Goal: Entertainment & Leisure: Consume media (video, audio)

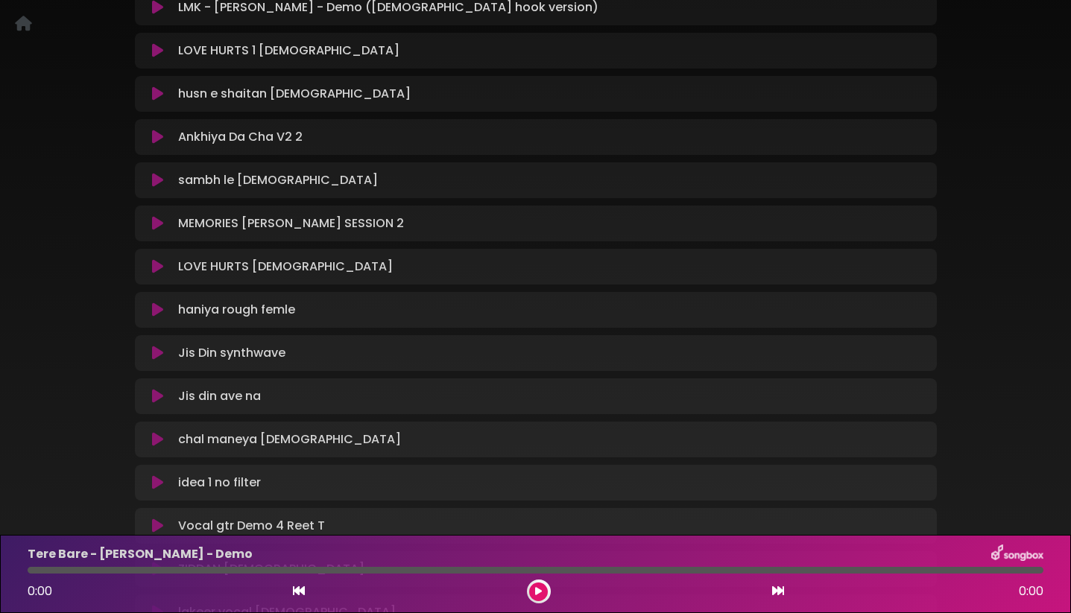
scroll to position [420, 0]
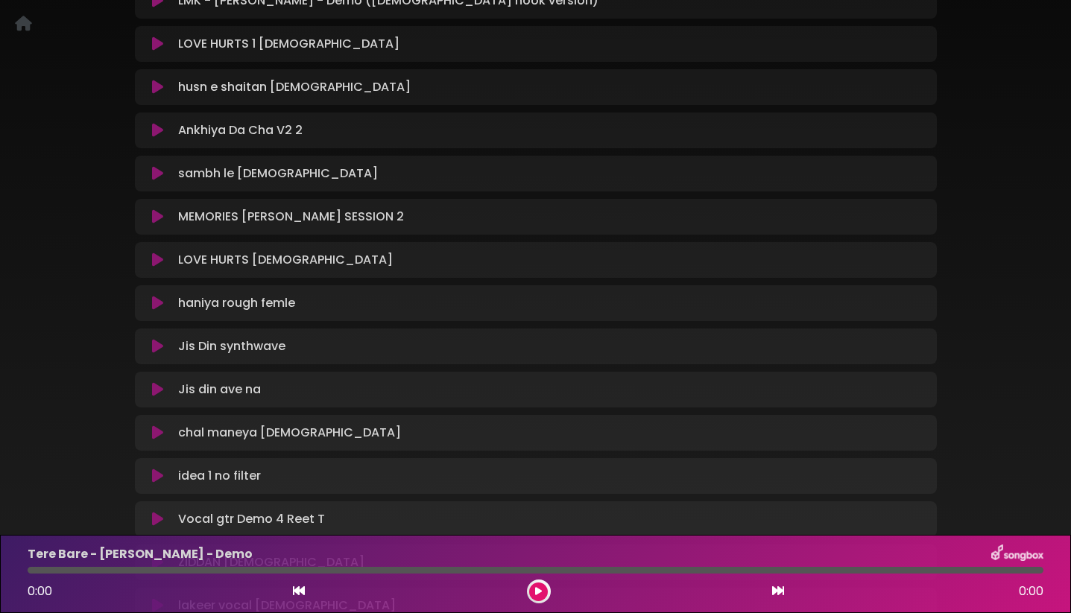
click at [155, 301] on icon at bounding box center [157, 303] width 11 height 15
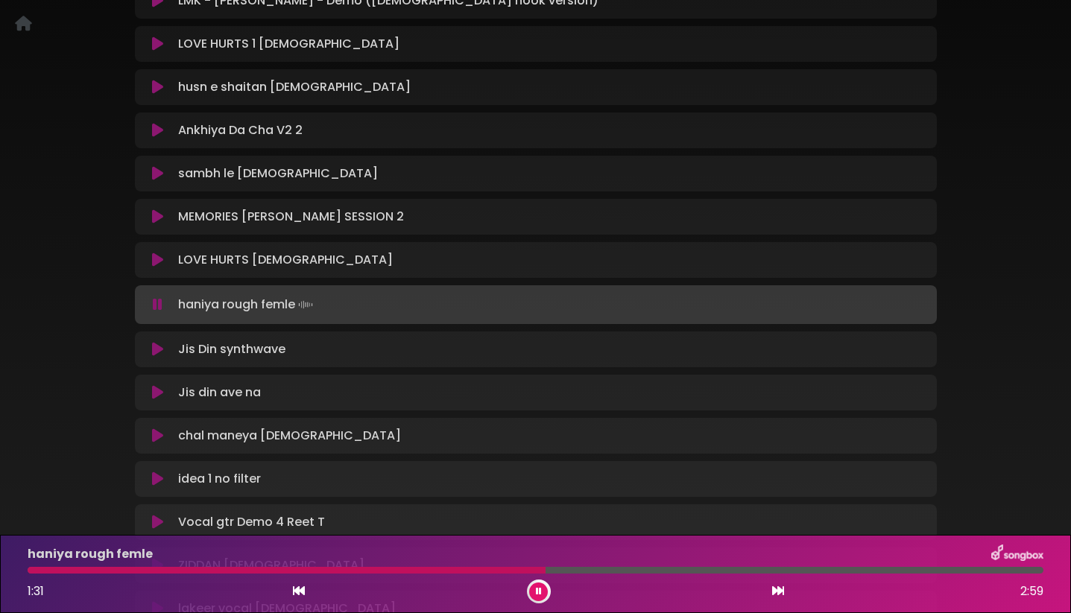
click at [155, 301] on icon at bounding box center [158, 304] width 10 height 15
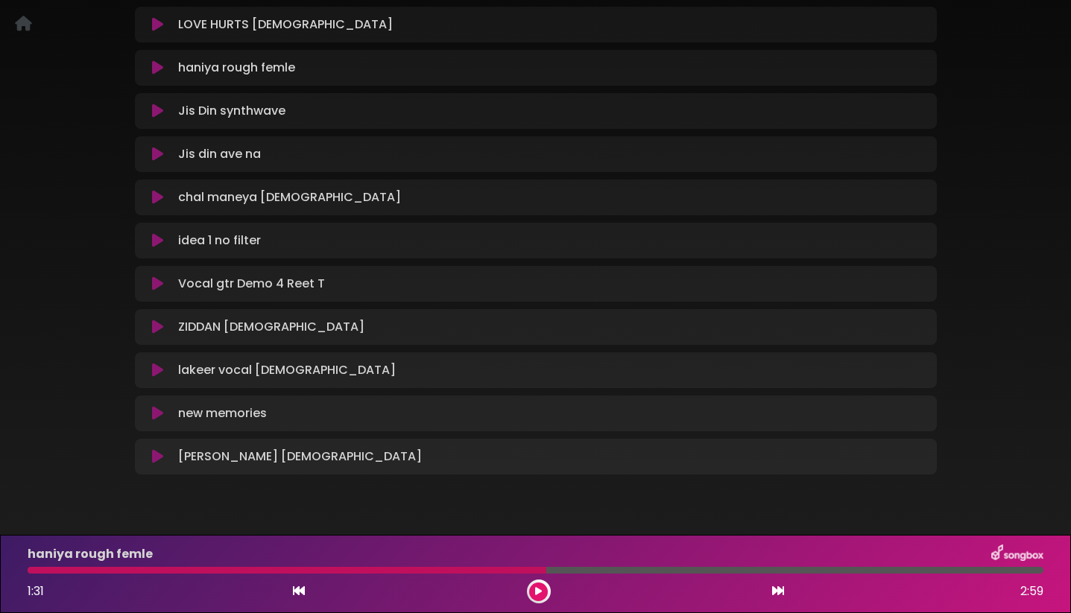
scroll to position [662, 0]
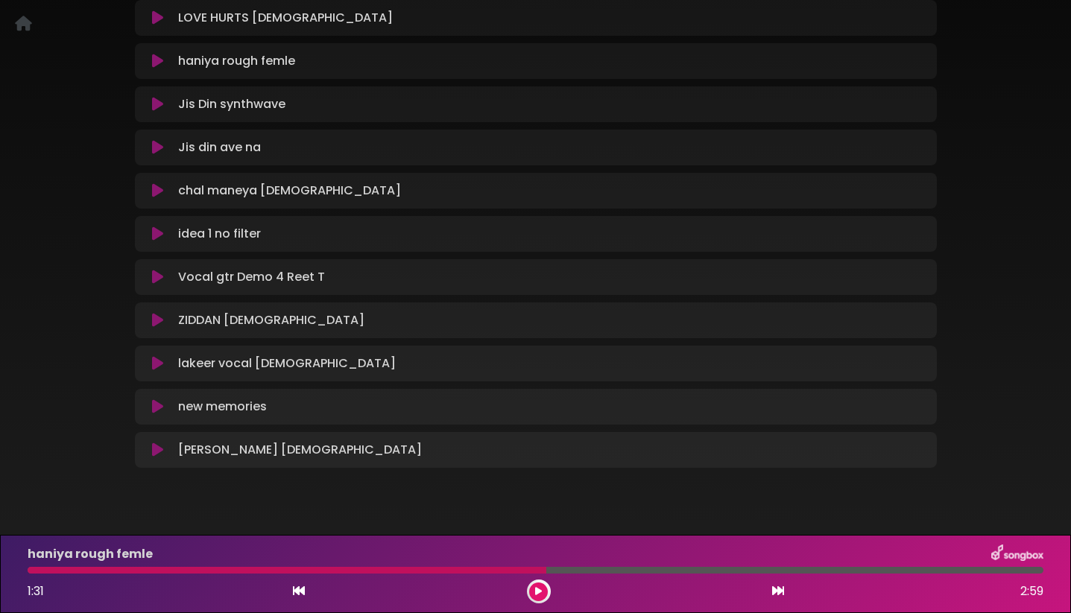
click at [158, 276] on icon at bounding box center [157, 277] width 11 height 15
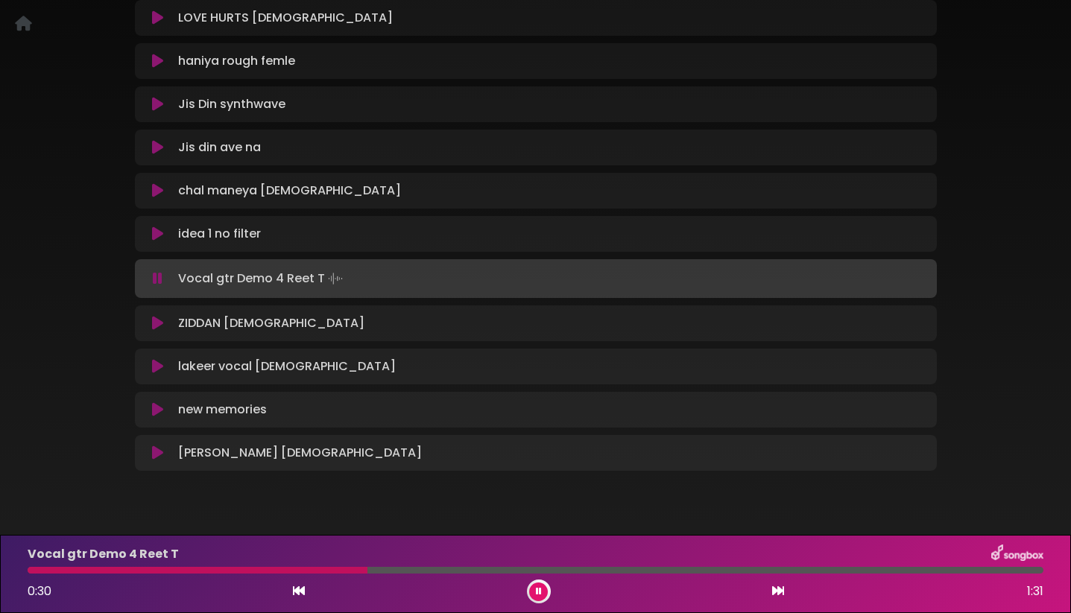
click at [158, 276] on icon at bounding box center [158, 278] width 10 height 15
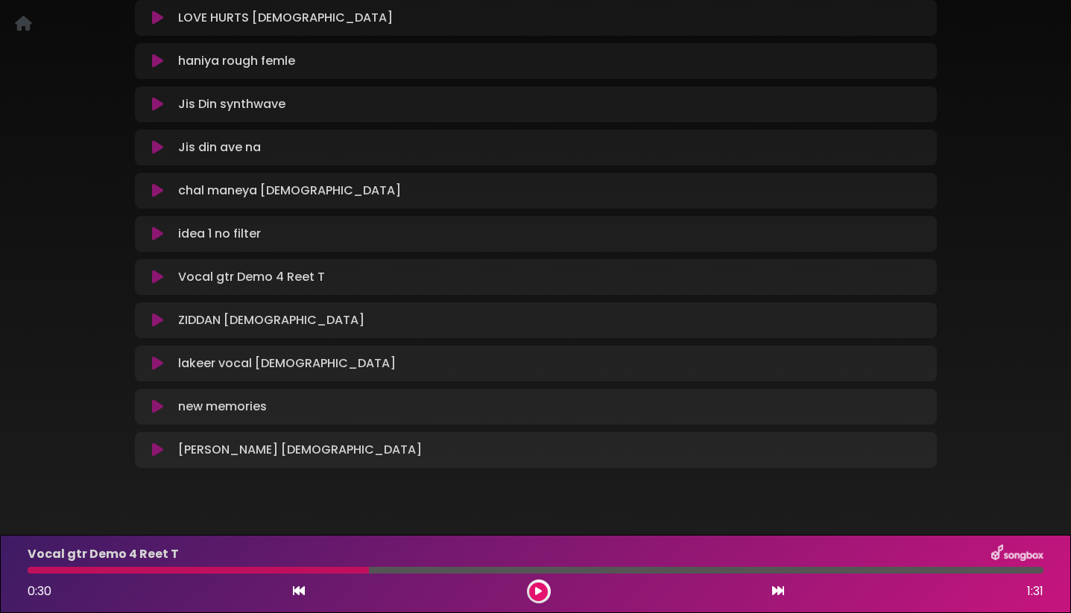
click at [158, 276] on icon at bounding box center [157, 277] width 11 height 15
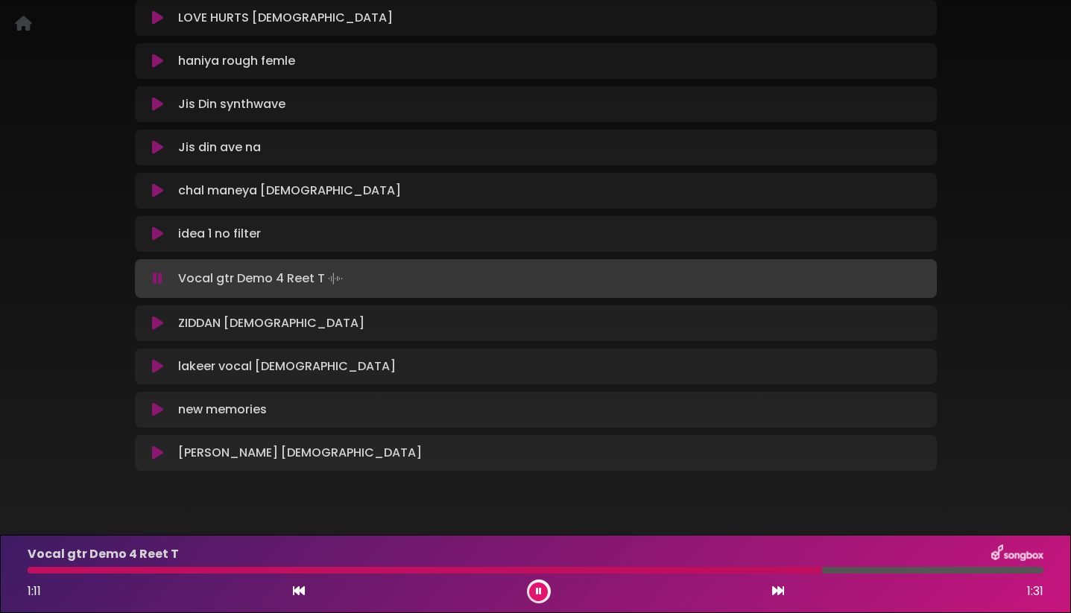
click at [158, 276] on icon at bounding box center [158, 278] width 10 height 15
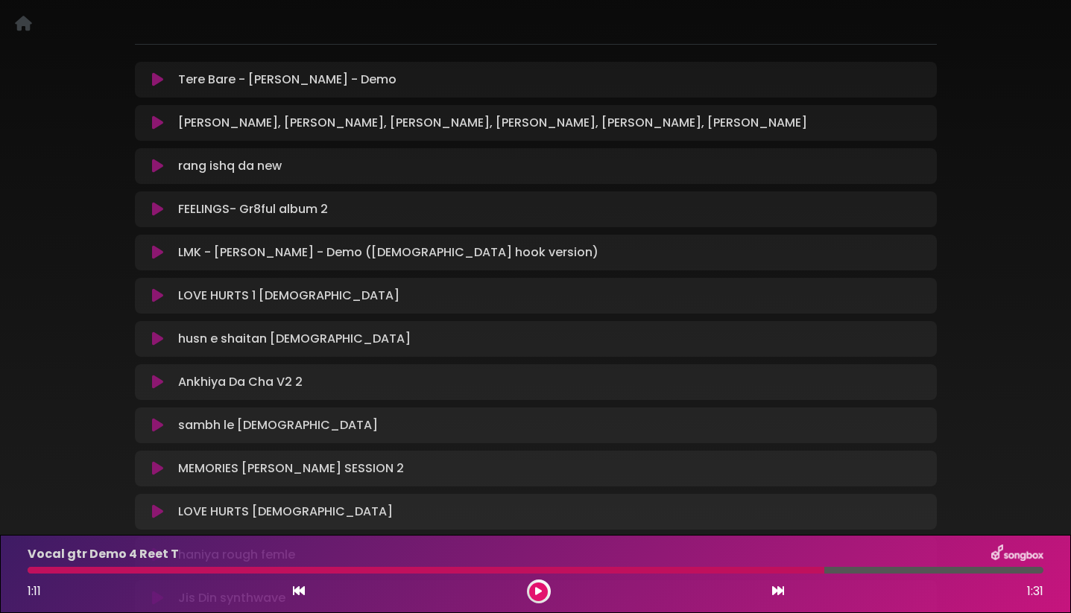
scroll to position [167, 0]
click at [149, 162] on button at bounding box center [158, 166] width 29 height 15
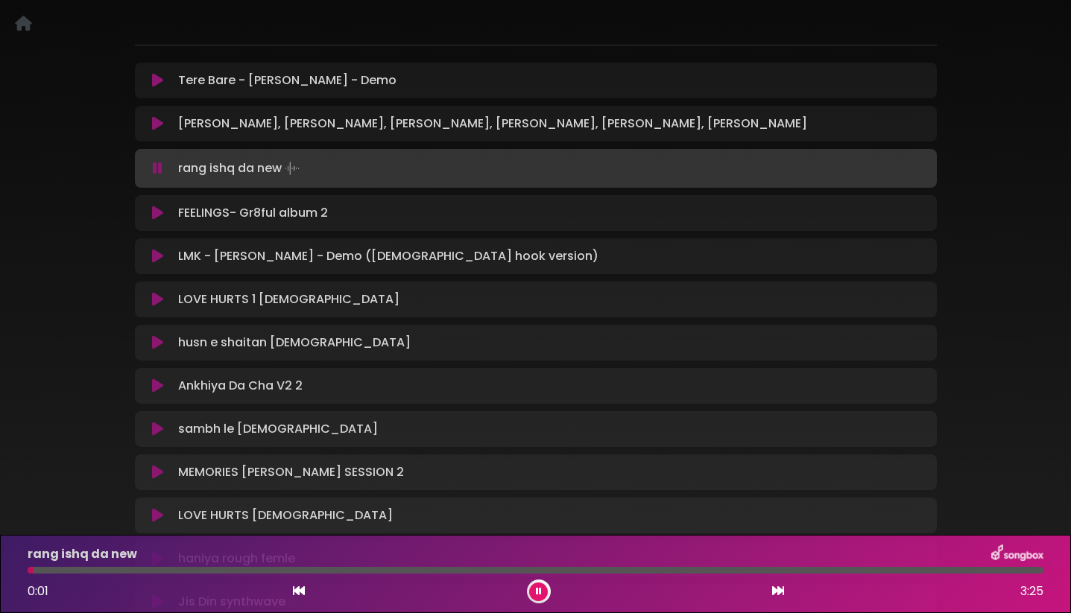
click at [160, 168] on icon at bounding box center [158, 168] width 10 height 15
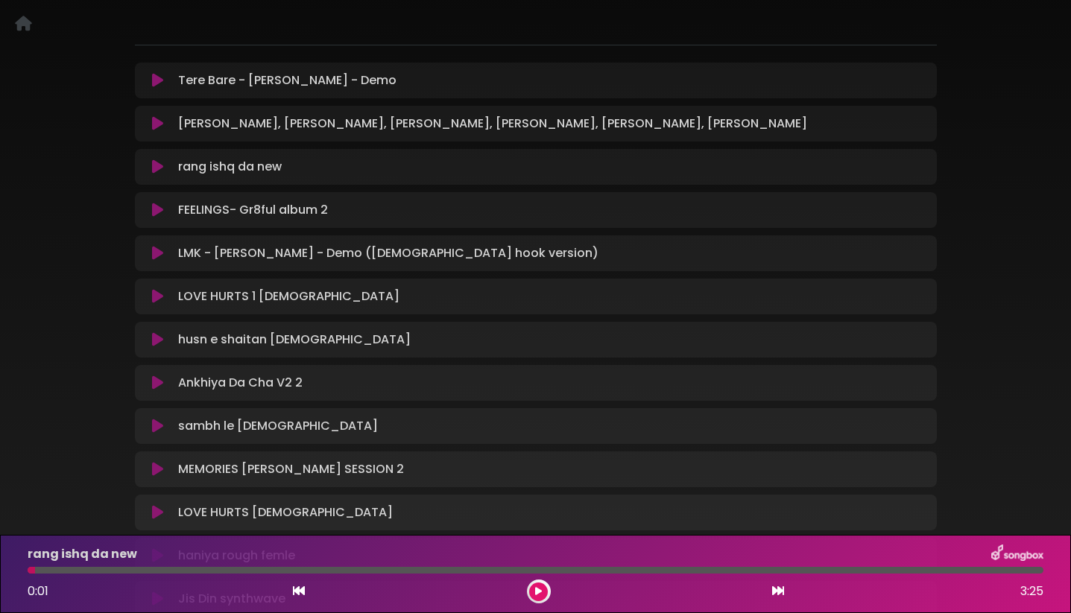
click at [160, 168] on icon at bounding box center [157, 166] width 11 height 15
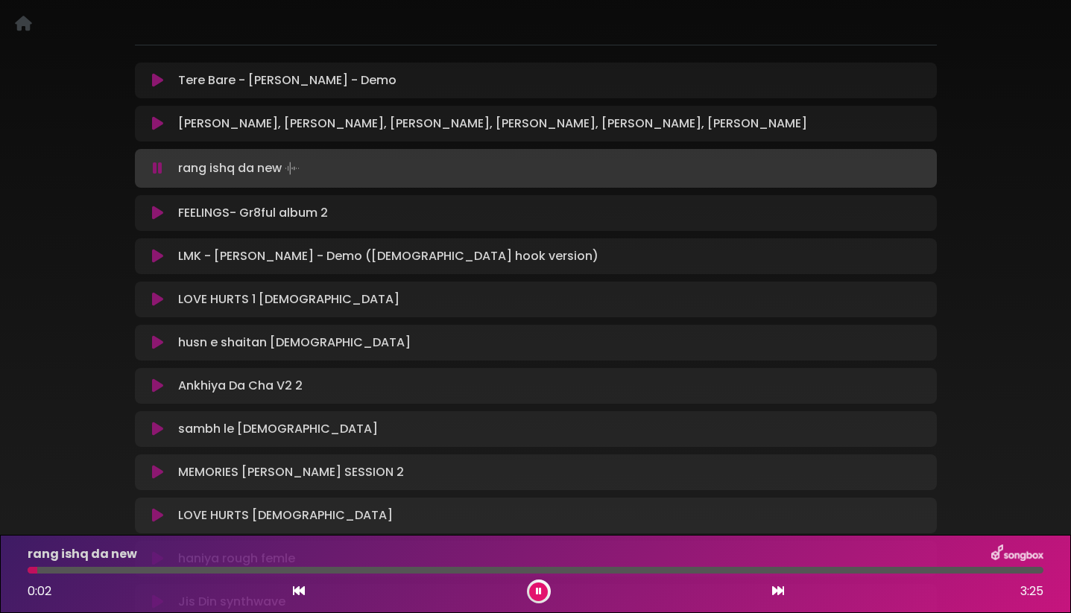
click at [160, 168] on icon at bounding box center [158, 168] width 10 height 15
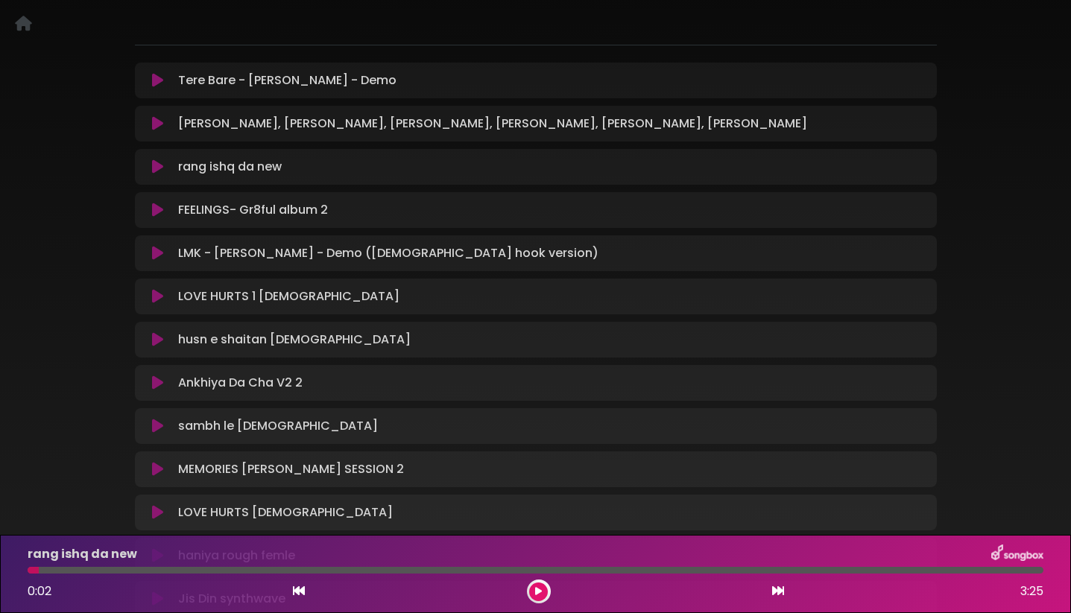
click at [160, 168] on icon at bounding box center [157, 166] width 11 height 15
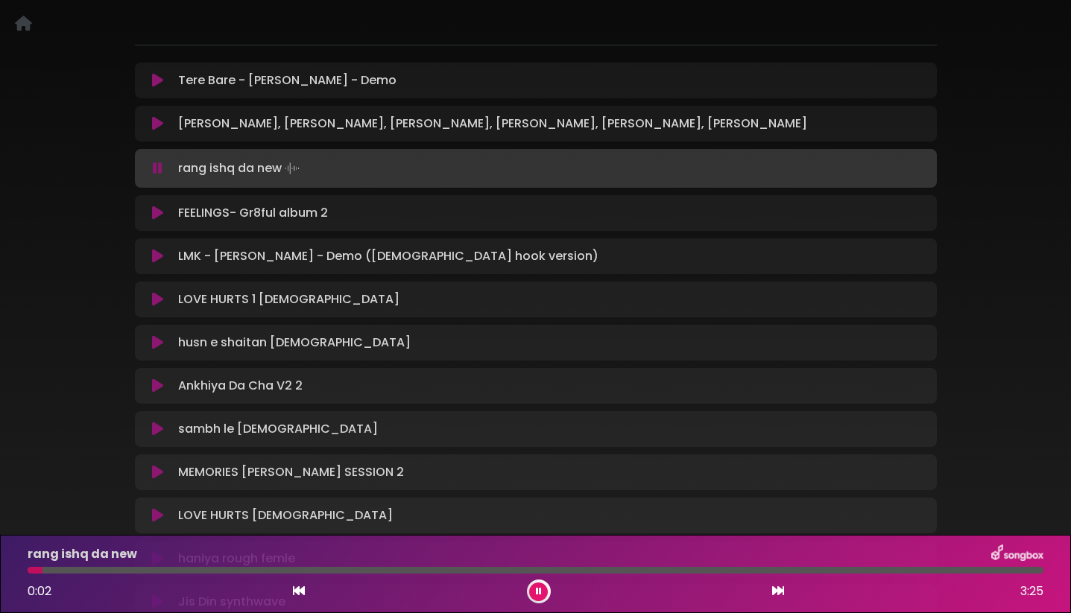
click at [160, 168] on icon at bounding box center [158, 168] width 10 height 15
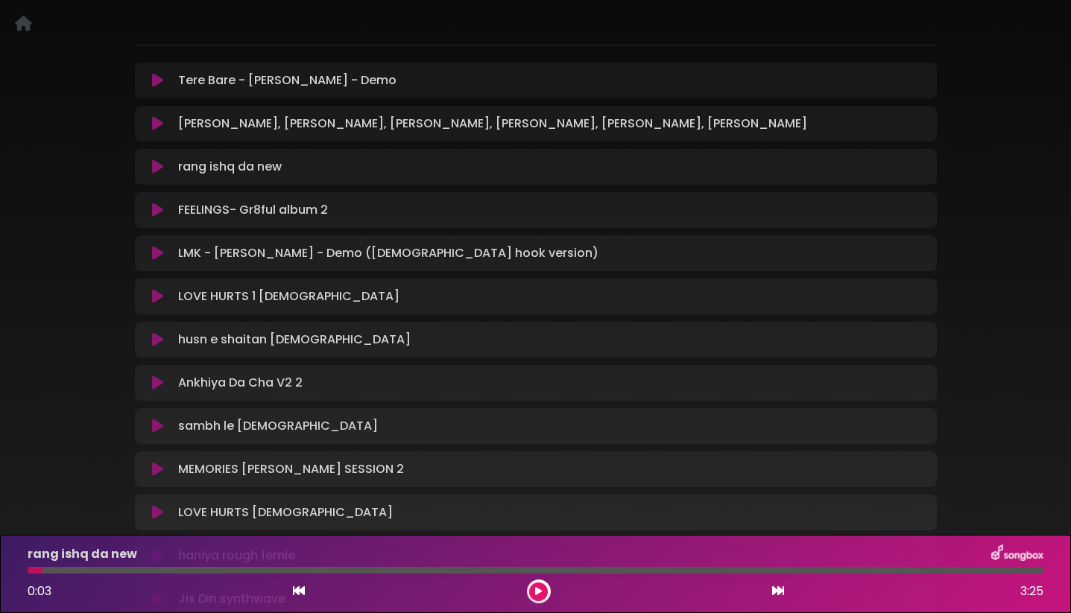
click at [160, 168] on icon at bounding box center [157, 166] width 11 height 15
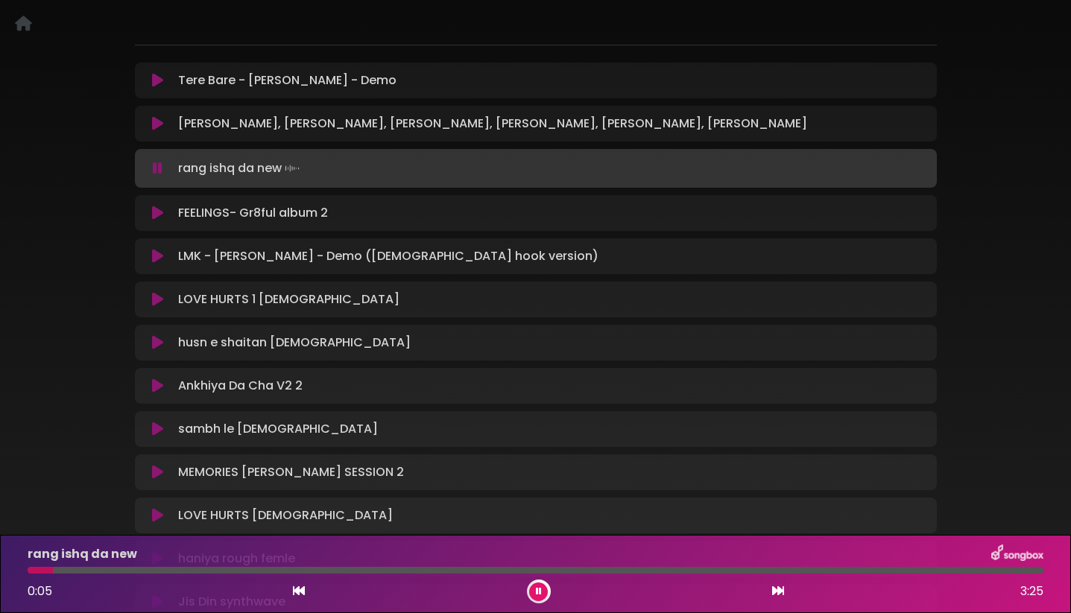
click at [160, 168] on icon at bounding box center [158, 168] width 10 height 15
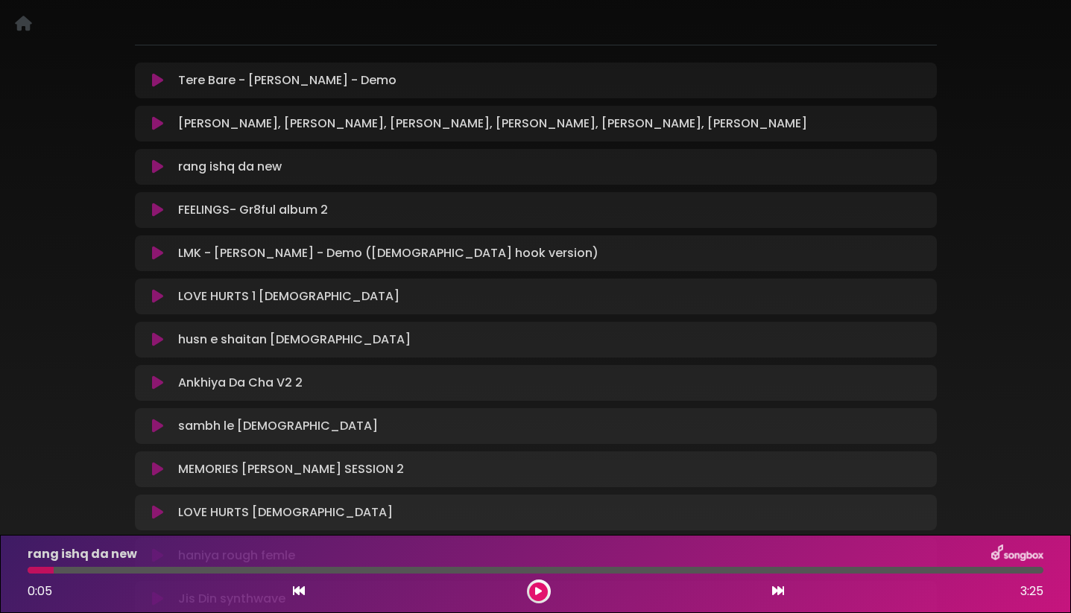
click at [160, 168] on icon at bounding box center [157, 166] width 11 height 15
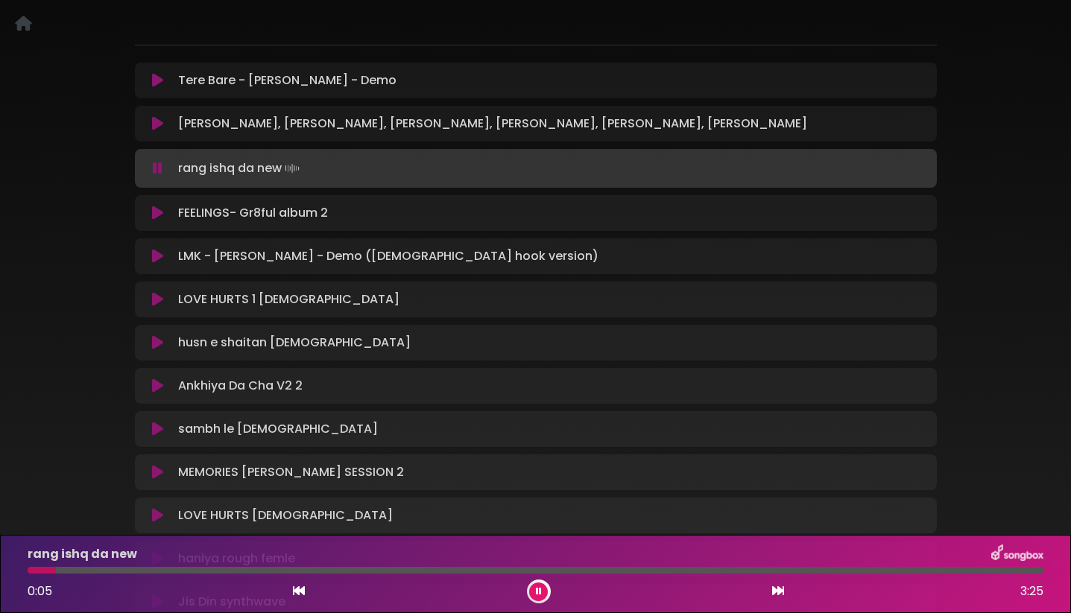
click at [160, 168] on icon at bounding box center [158, 168] width 10 height 15
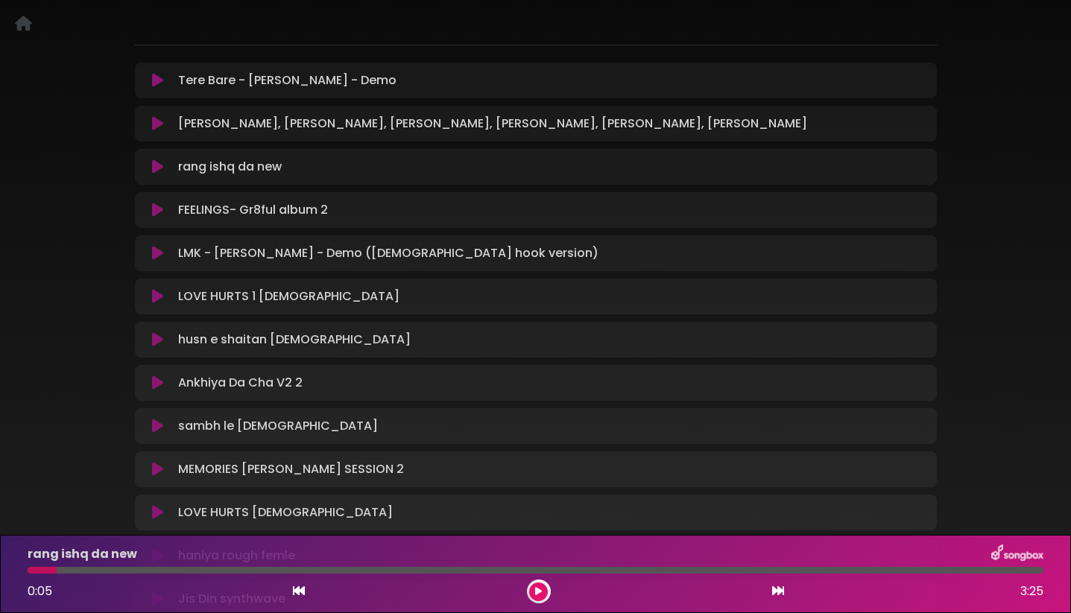
click at [160, 168] on icon at bounding box center [157, 166] width 11 height 15
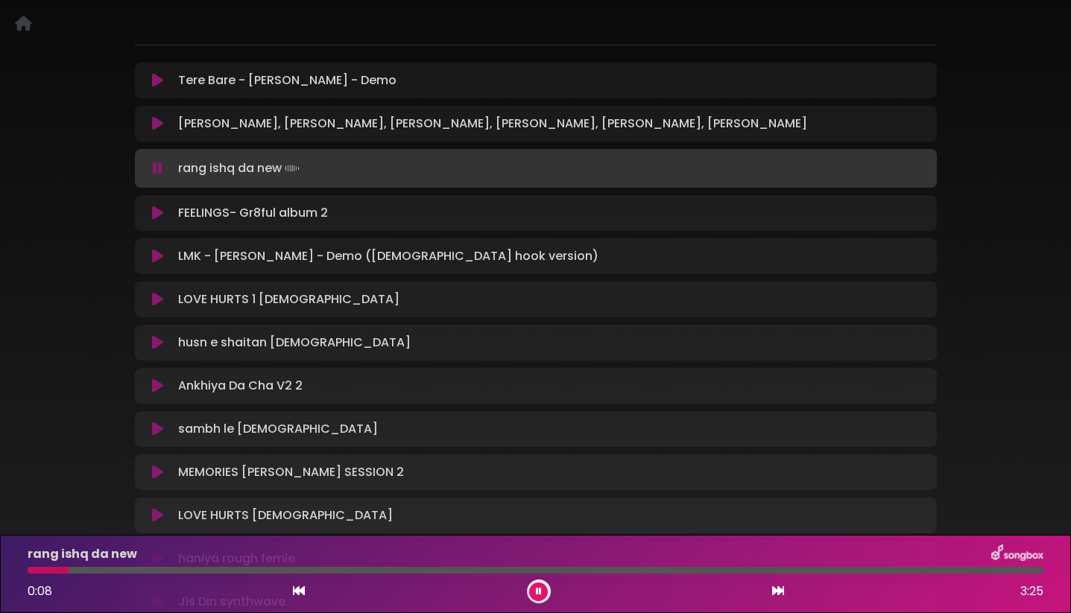
click at [162, 168] on icon at bounding box center [158, 168] width 10 height 15
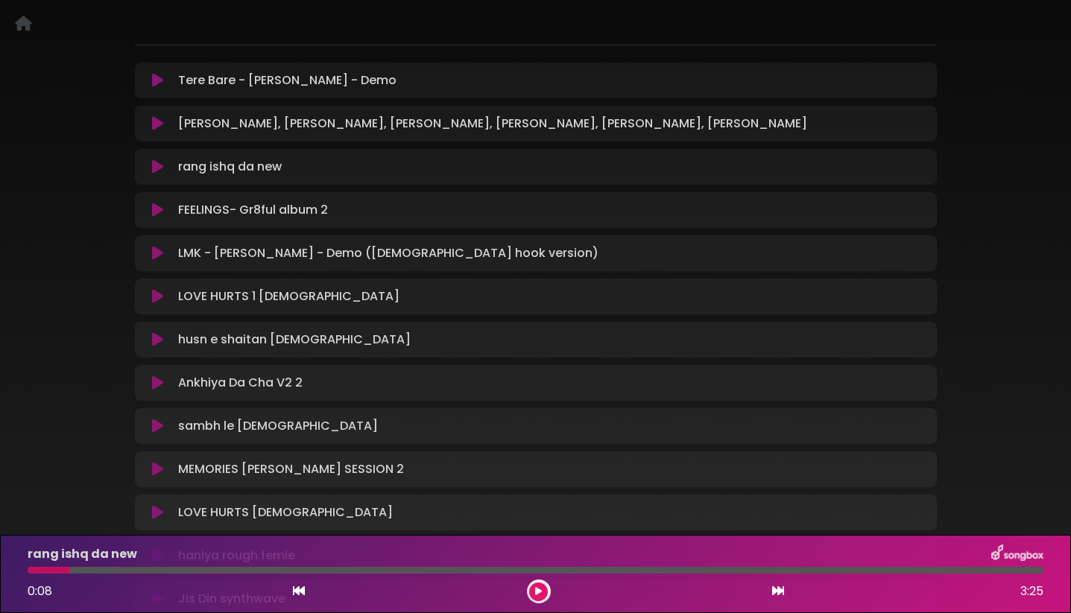
click at [162, 168] on icon at bounding box center [157, 166] width 11 height 15
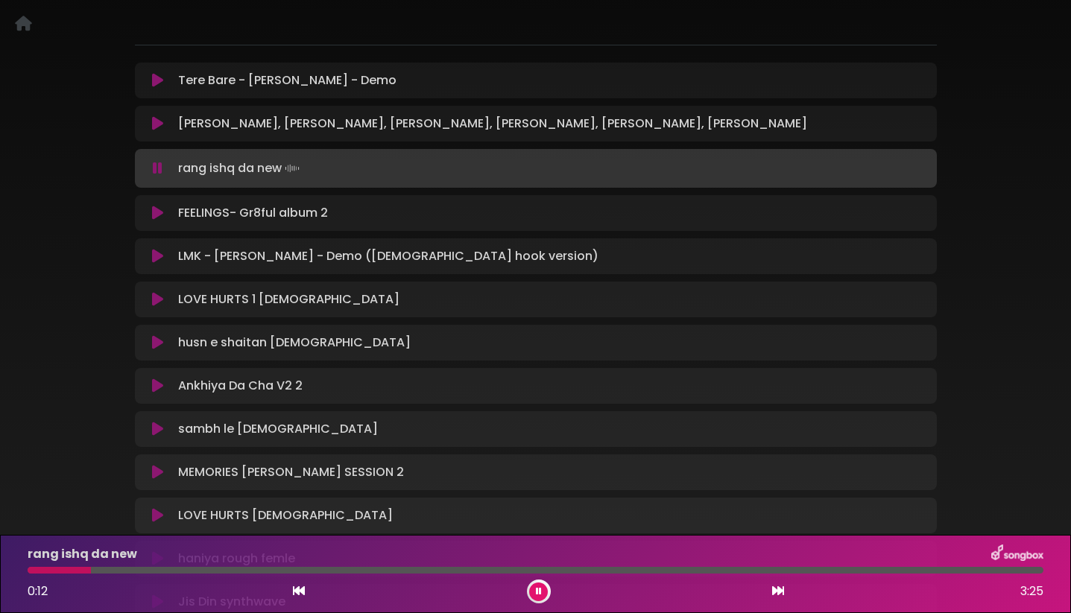
click at [162, 168] on icon at bounding box center [158, 168] width 10 height 15
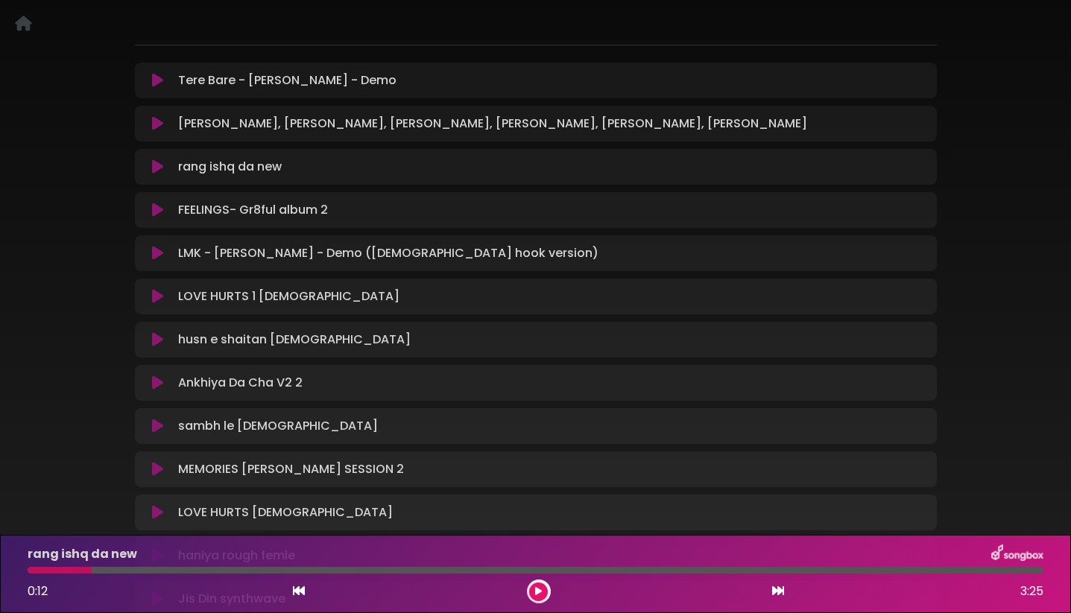
click at [162, 168] on icon at bounding box center [157, 166] width 11 height 15
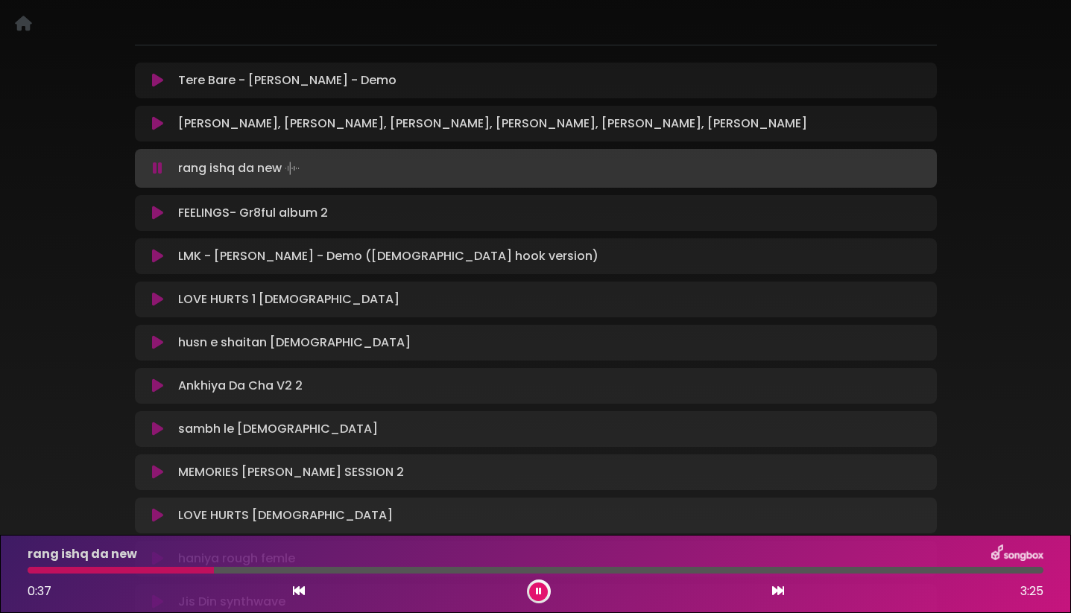
click at [163, 166] on button at bounding box center [158, 168] width 29 height 15
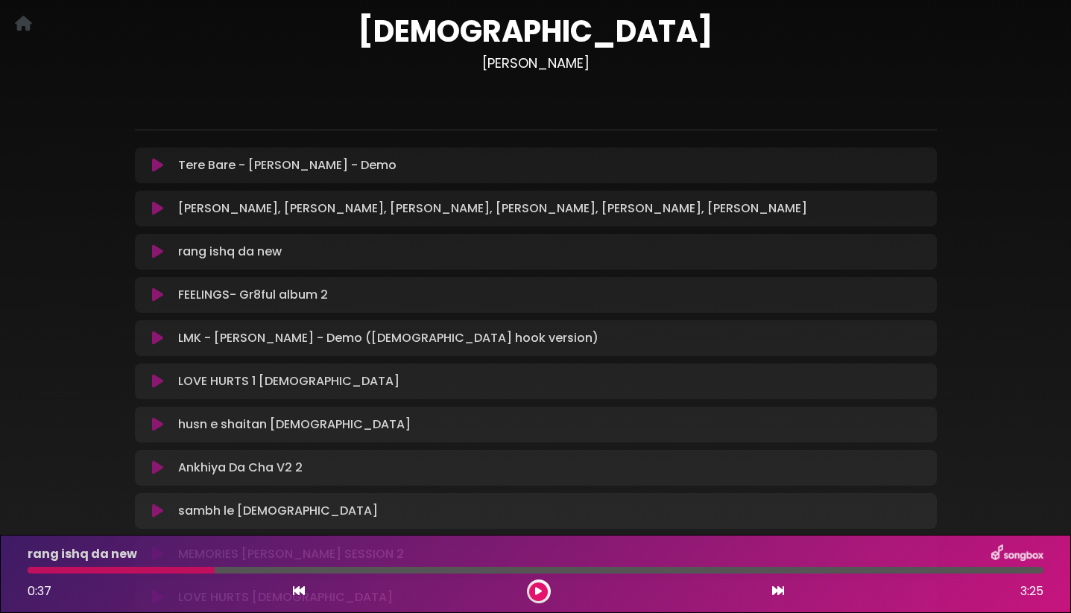
scroll to position [77, 0]
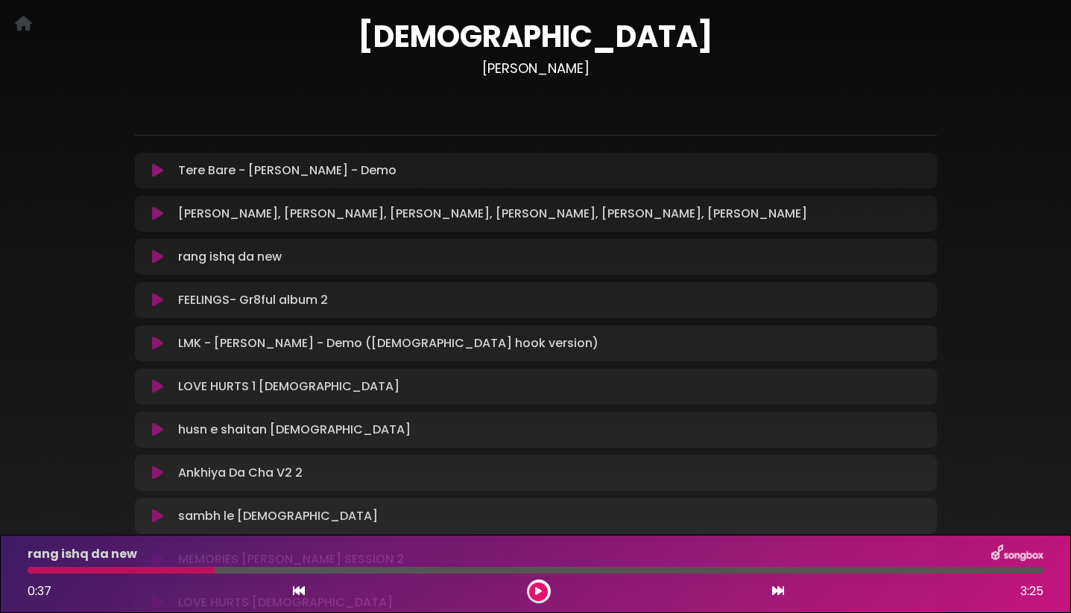
click at [156, 385] on icon at bounding box center [157, 386] width 11 height 15
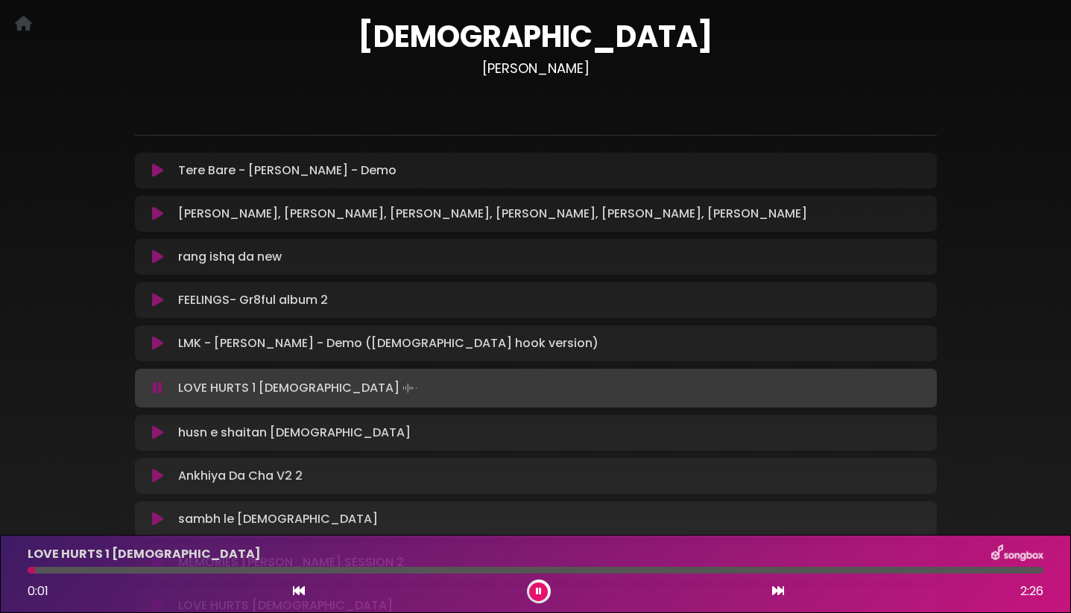
click at [156, 385] on icon at bounding box center [158, 388] width 10 height 15
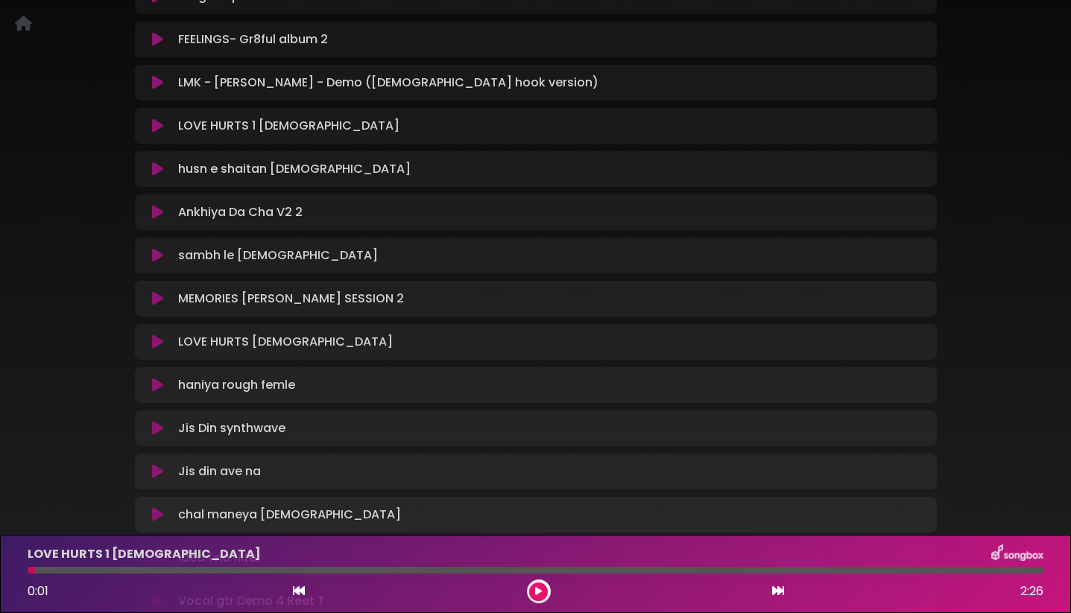
scroll to position [343, 0]
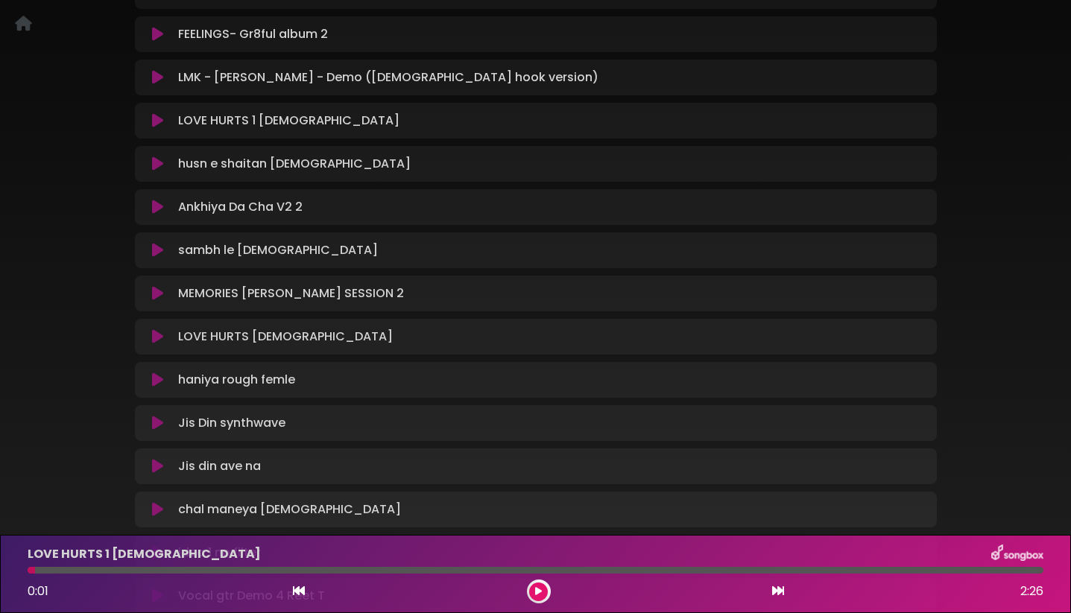
click at [160, 338] on icon at bounding box center [157, 336] width 11 height 15
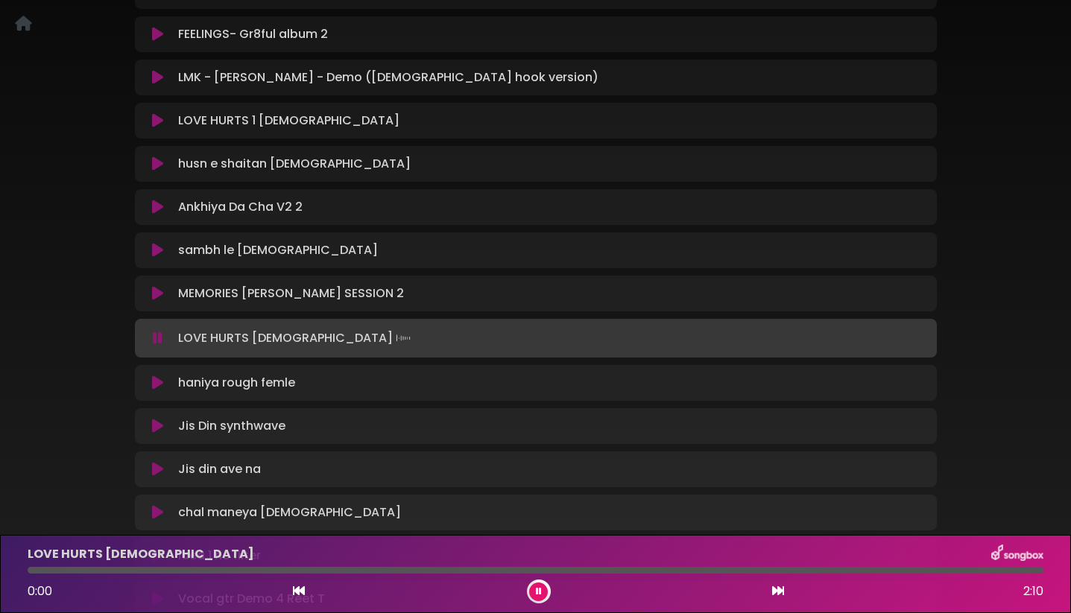
click at [160, 338] on icon at bounding box center [158, 338] width 10 height 15
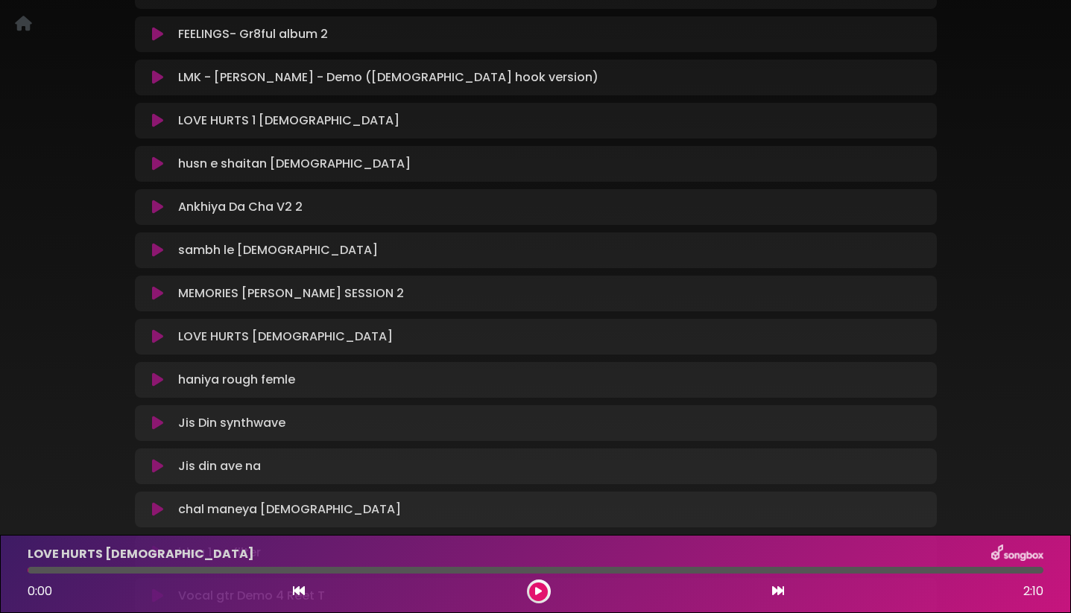
click at [160, 338] on icon at bounding box center [157, 336] width 11 height 15
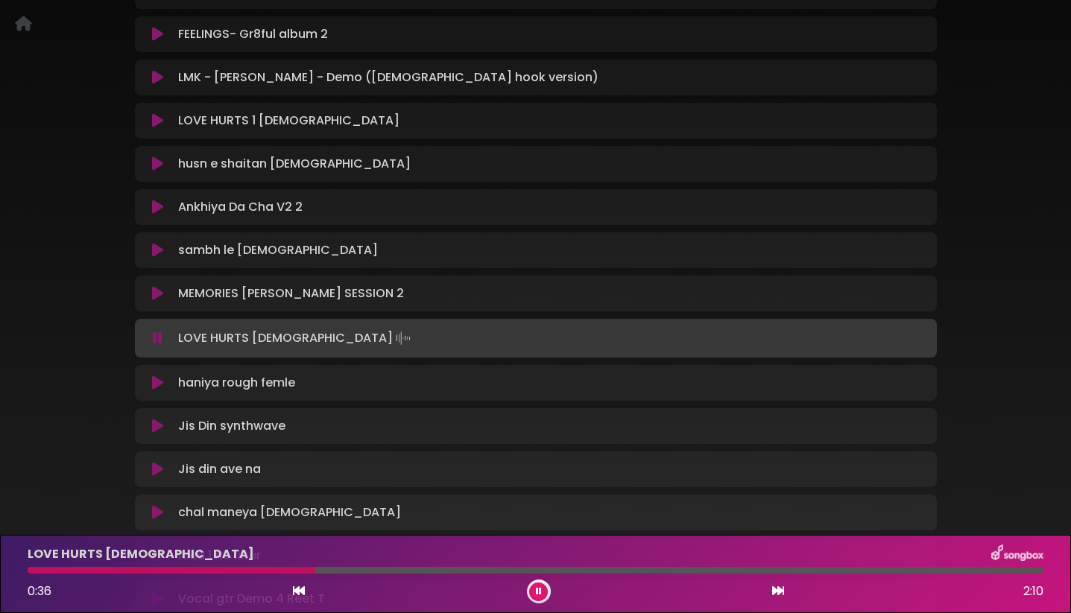
click at [158, 338] on icon at bounding box center [158, 338] width 10 height 15
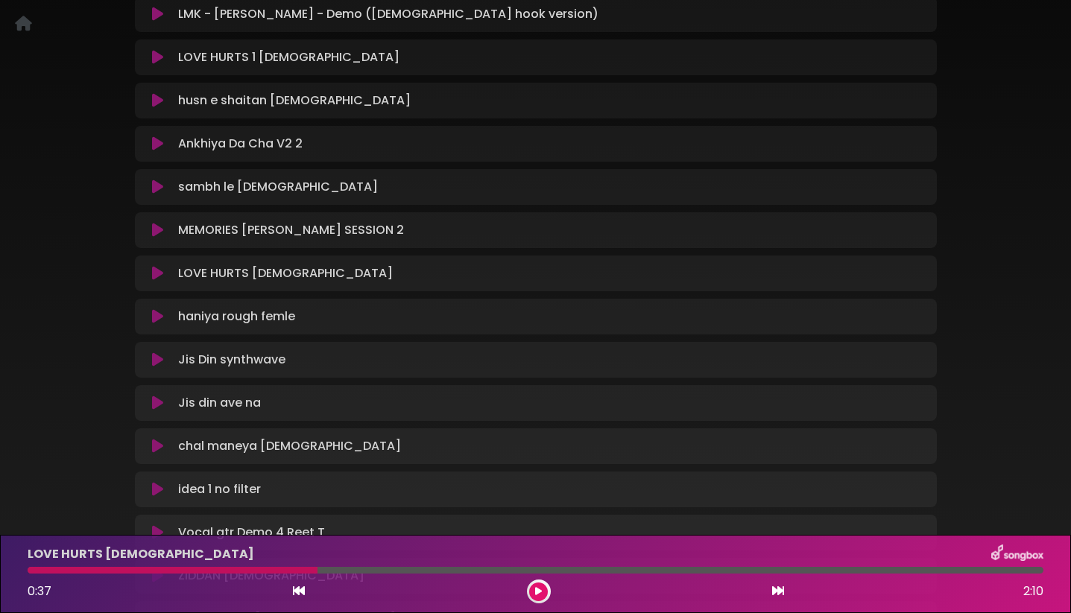
scroll to position [413, 0]
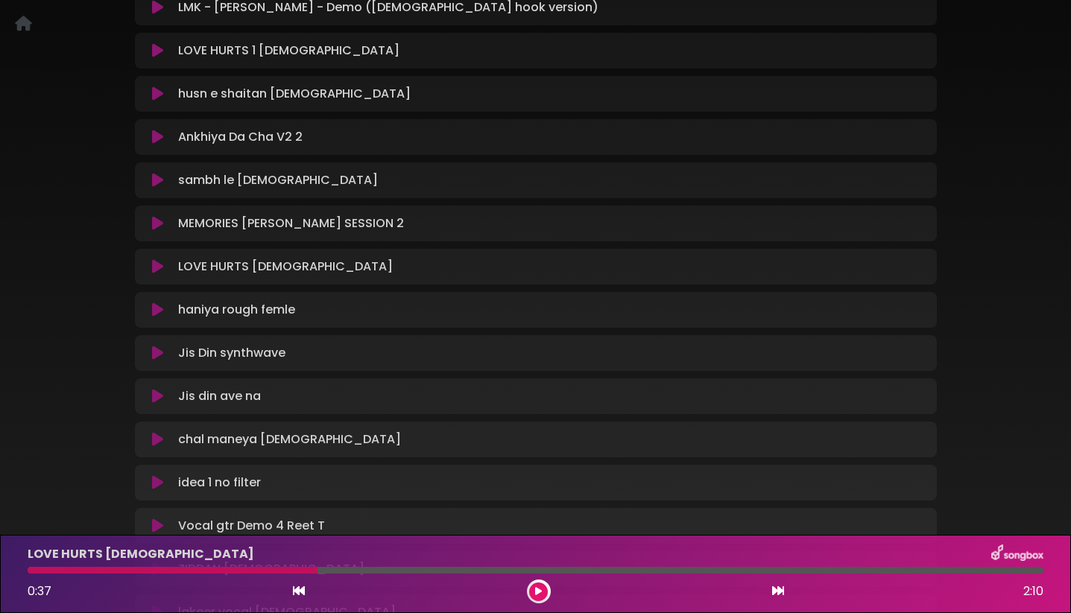
click at [154, 313] on icon at bounding box center [157, 310] width 11 height 15
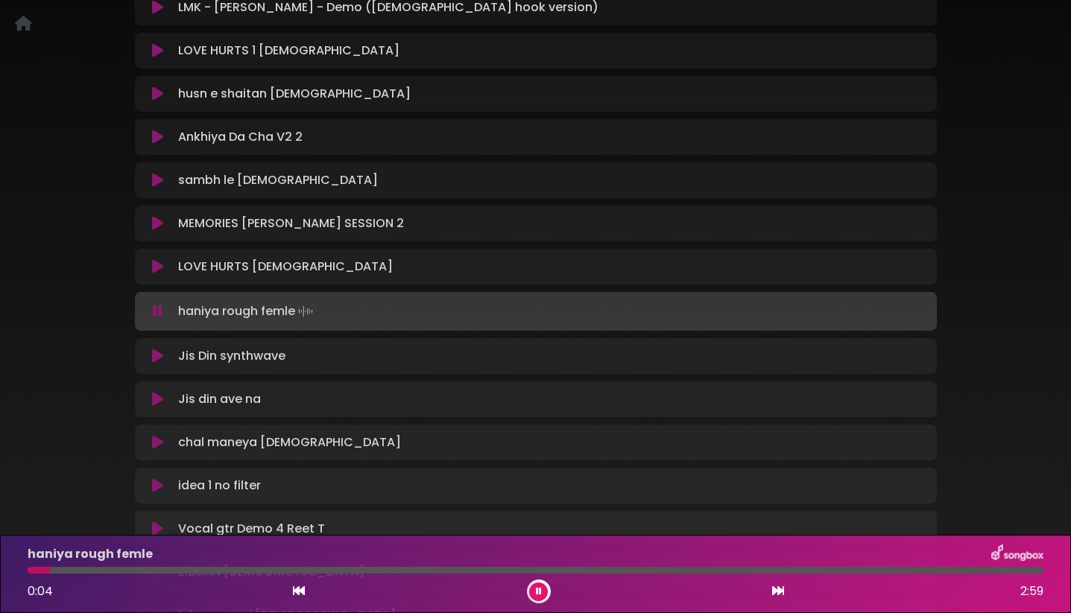
click at [154, 314] on icon at bounding box center [158, 311] width 10 height 15
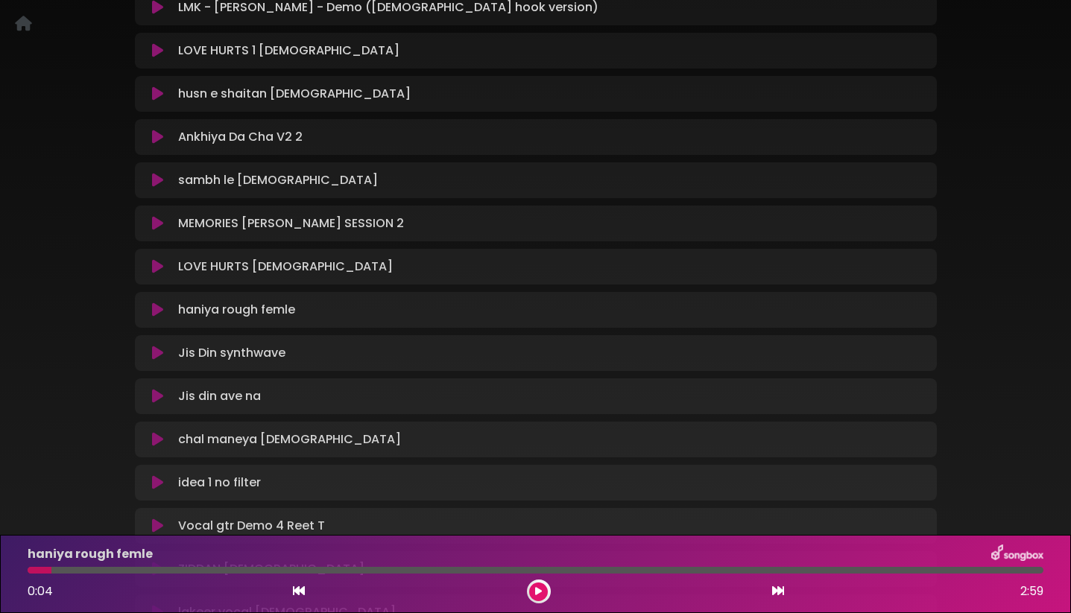
click at [156, 356] on icon at bounding box center [157, 353] width 11 height 15
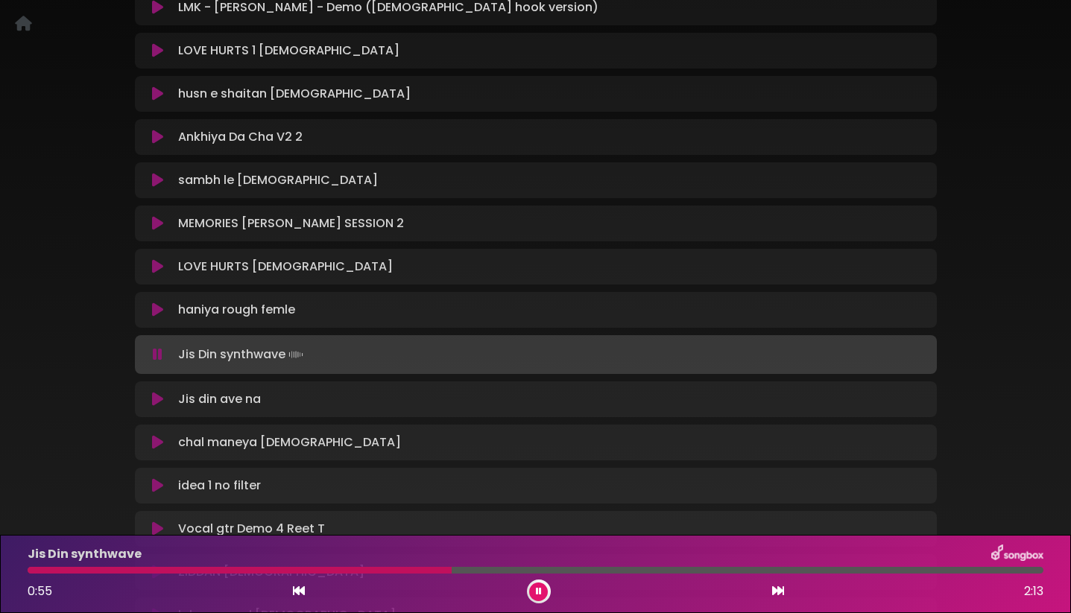
click at [156, 356] on icon at bounding box center [158, 354] width 10 height 15
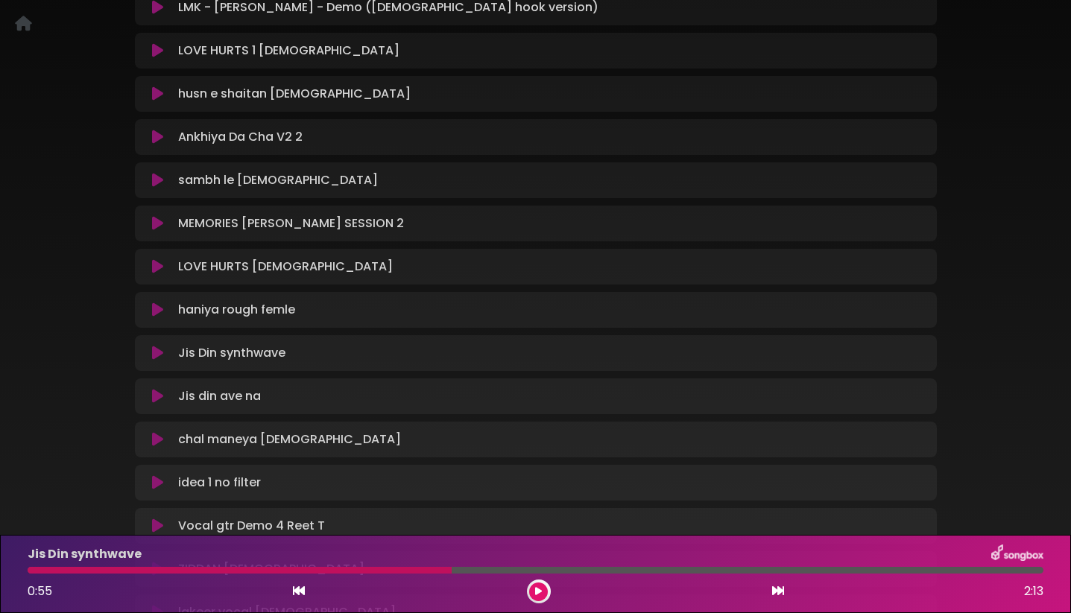
click at [156, 356] on icon at bounding box center [157, 353] width 11 height 15
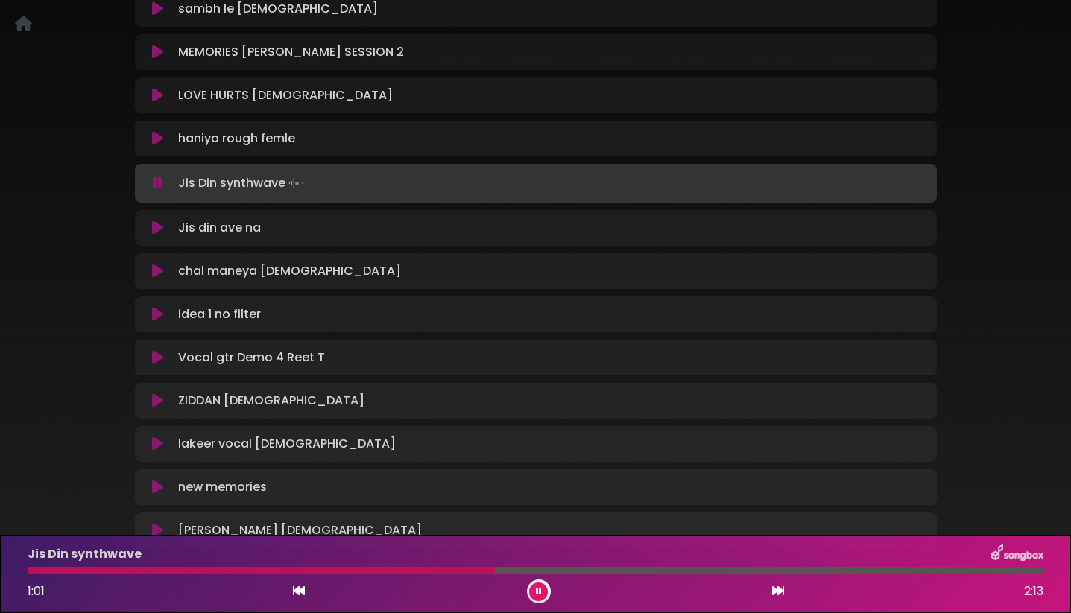
scroll to position [593, 0]
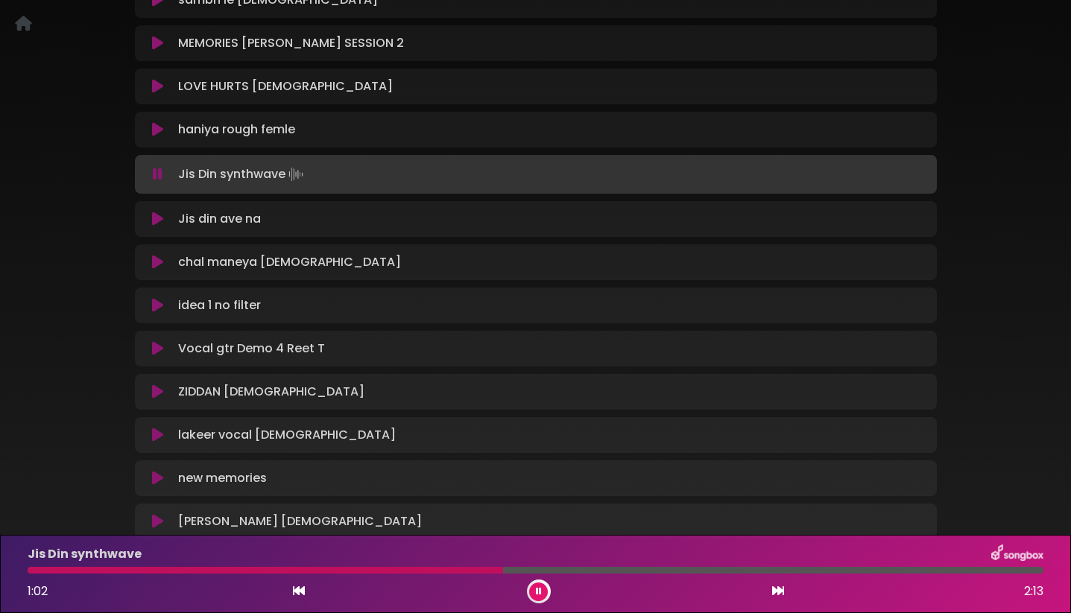
click at [155, 176] on icon at bounding box center [158, 174] width 10 height 15
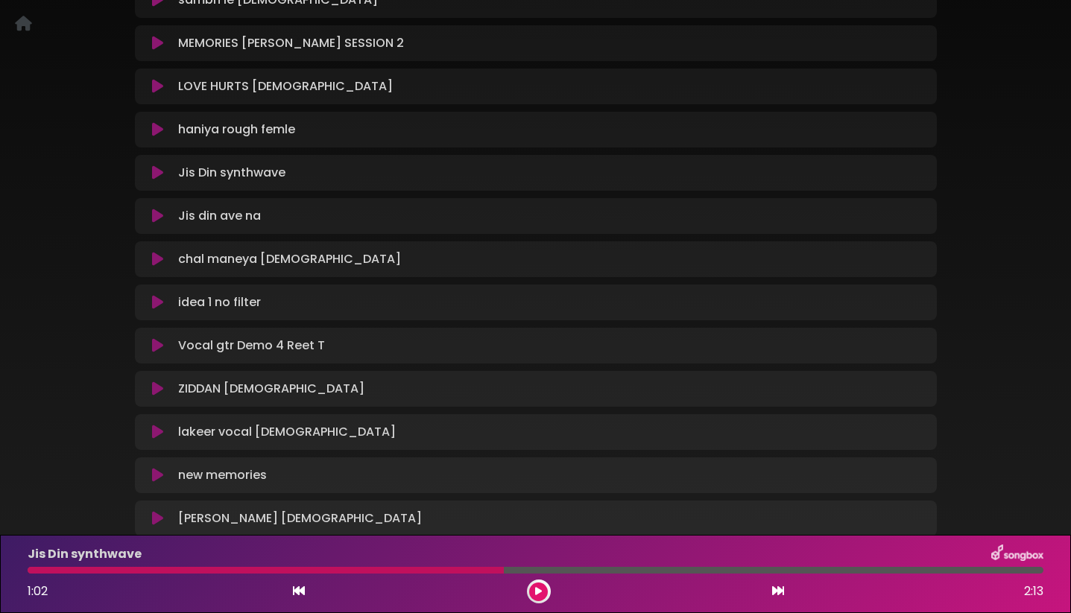
click at [156, 216] on icon at bounding box center [157, 216] width 11 height 15
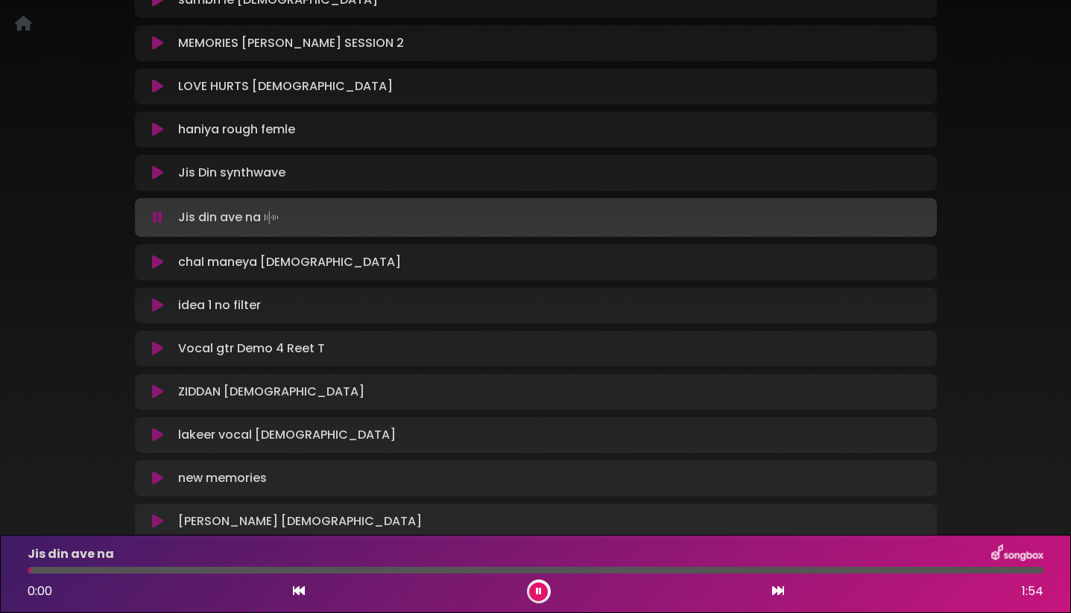
click at [156, 216] on icon at bounding box center [158, 217] width 10 height 15
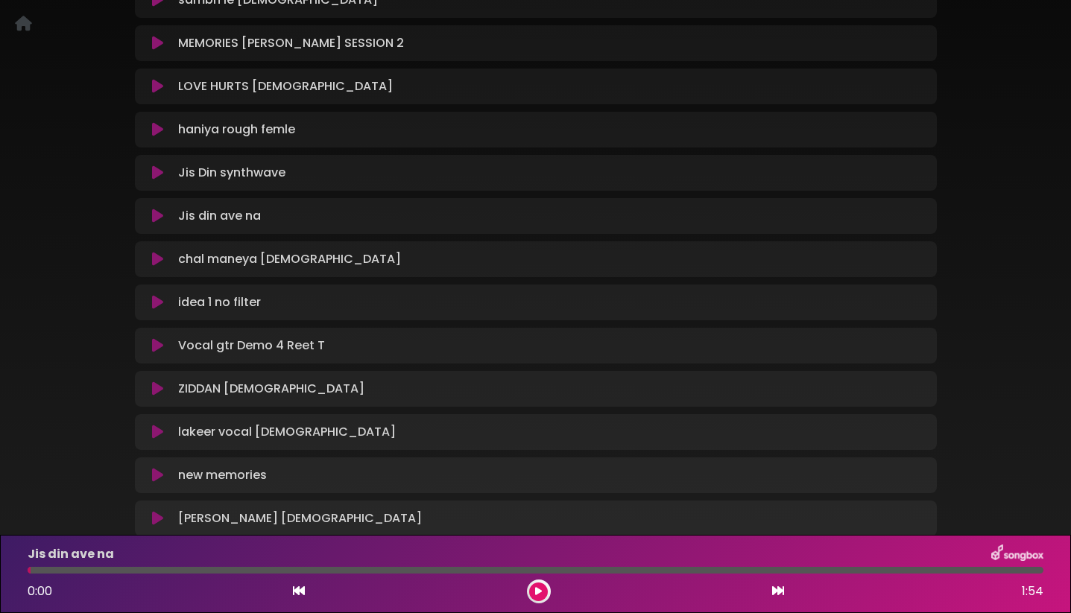
click at [156, 216] on icon at bounding box center [157, 216] width 11 height 15
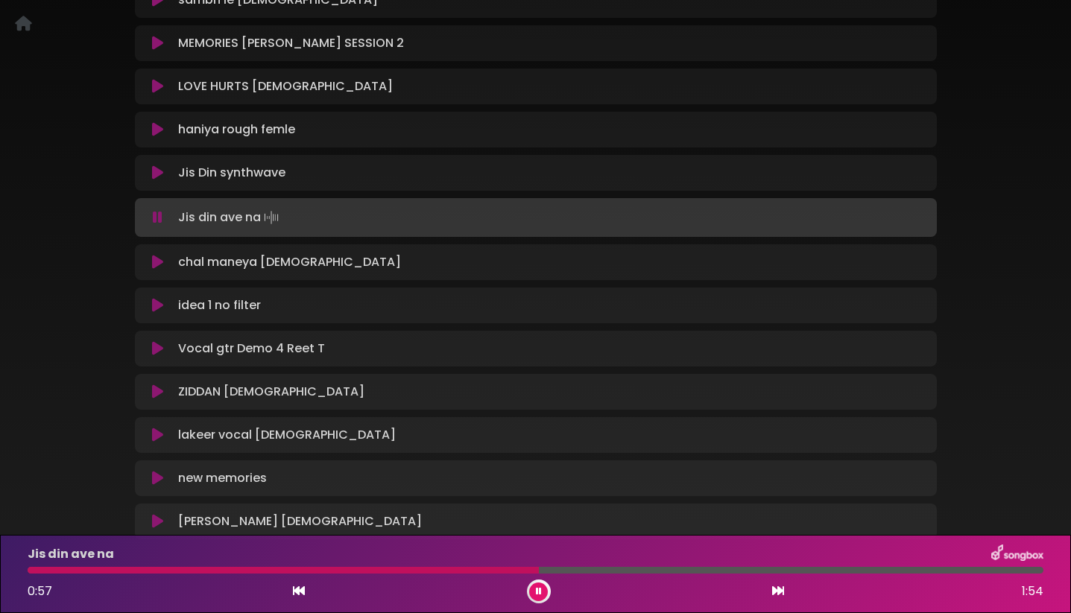
click at [156, 216] on icon at bounding box center [158, 217] width 10 height 15
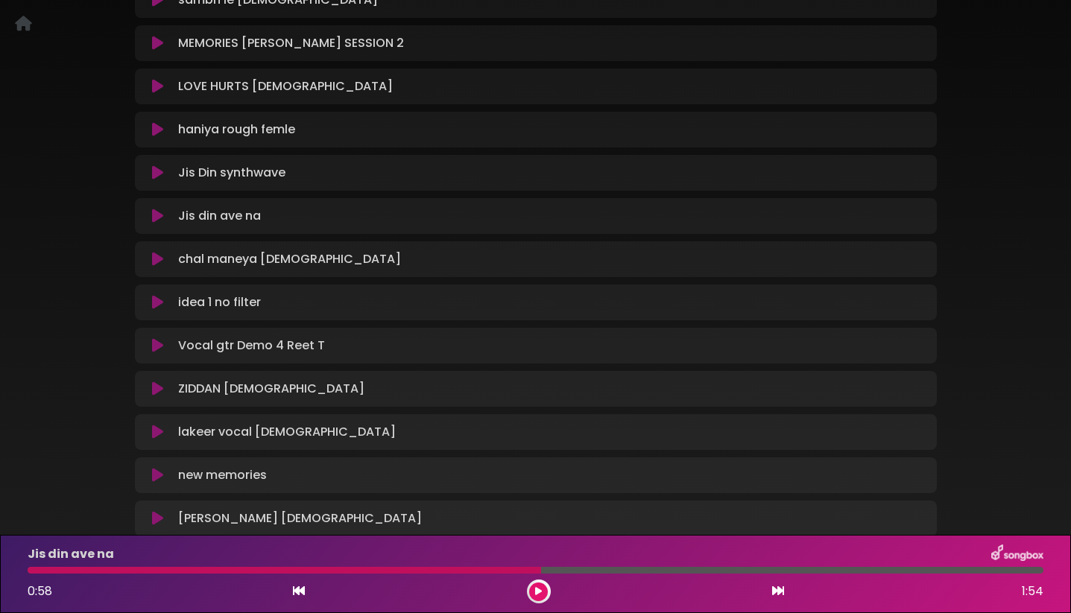
click at [156, 216] on icon at bounding box center [157, 216] width 11 height 15
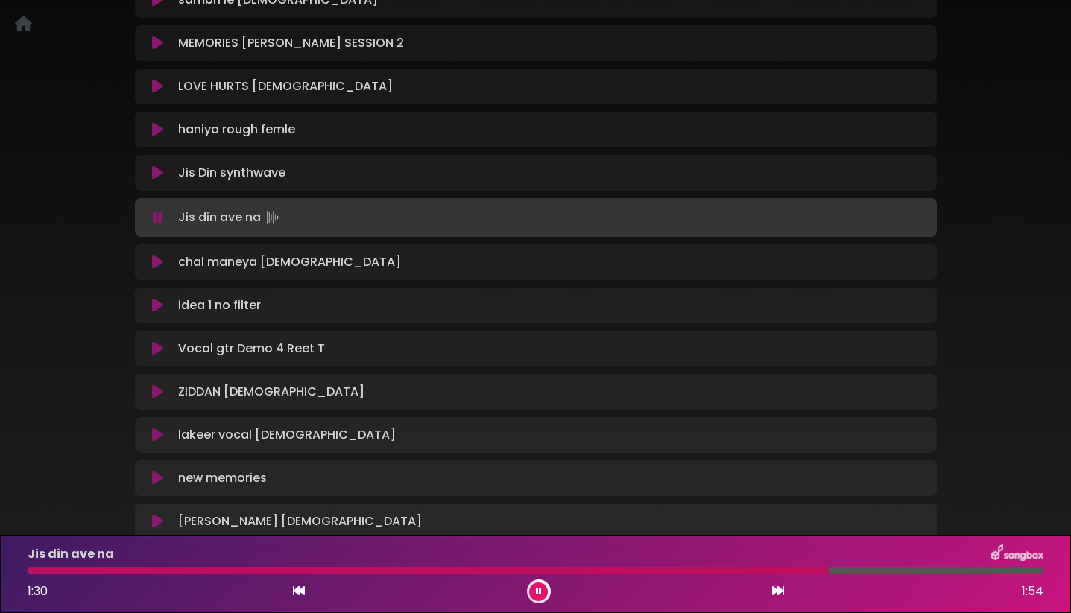
click at [156, 216] on icon at bounding box center [158, 217] width 10 height 15
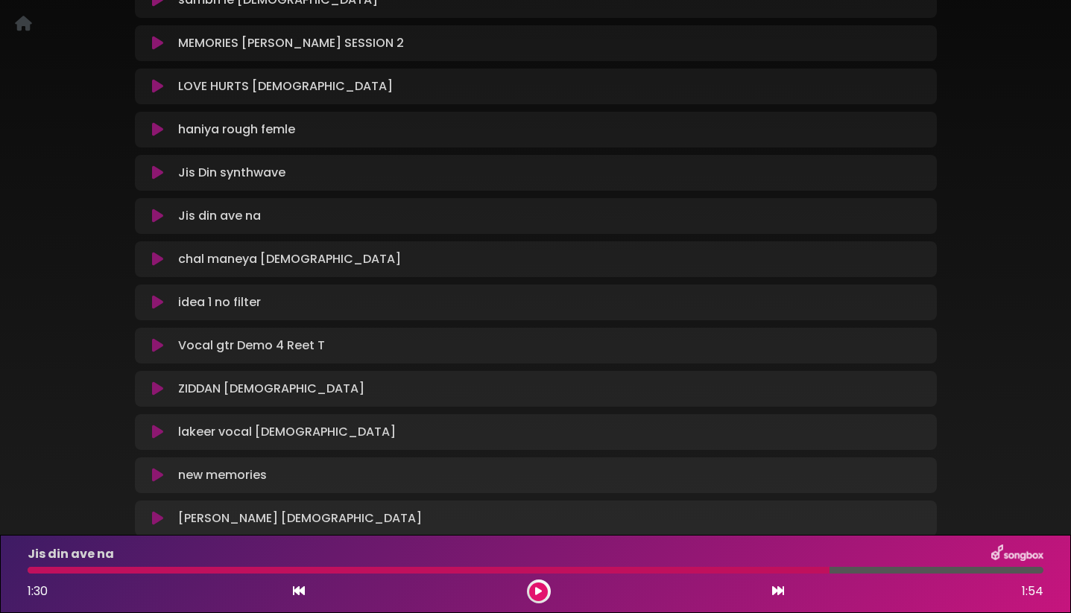
click at [156, 216] on icon at bounding box center [157, 216] width 11 height 15
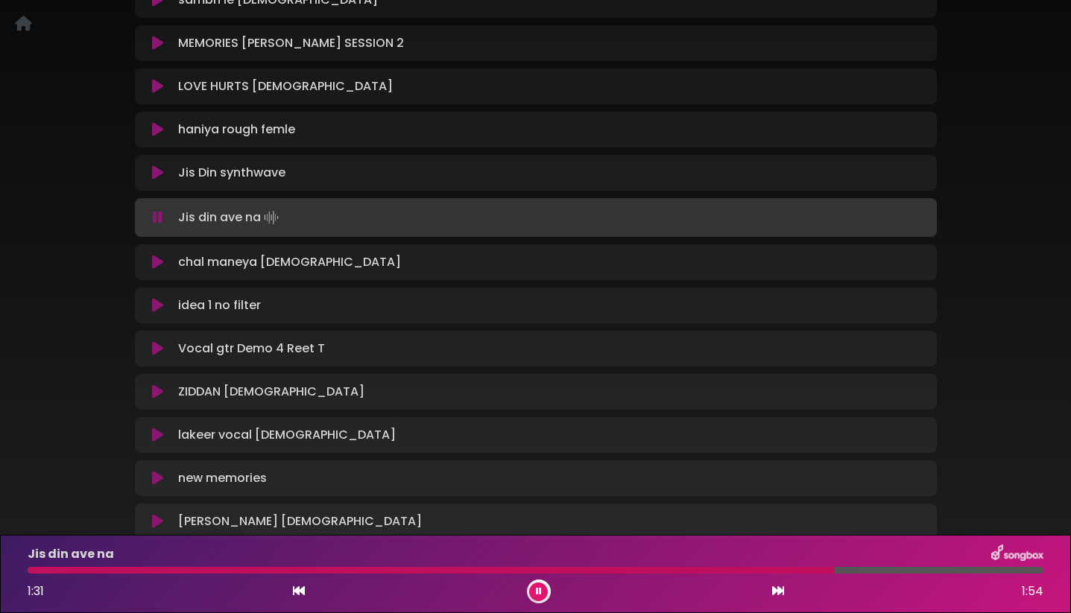
click at [156, 216] on icon at bounding box center [158, 217] width 10 height 15
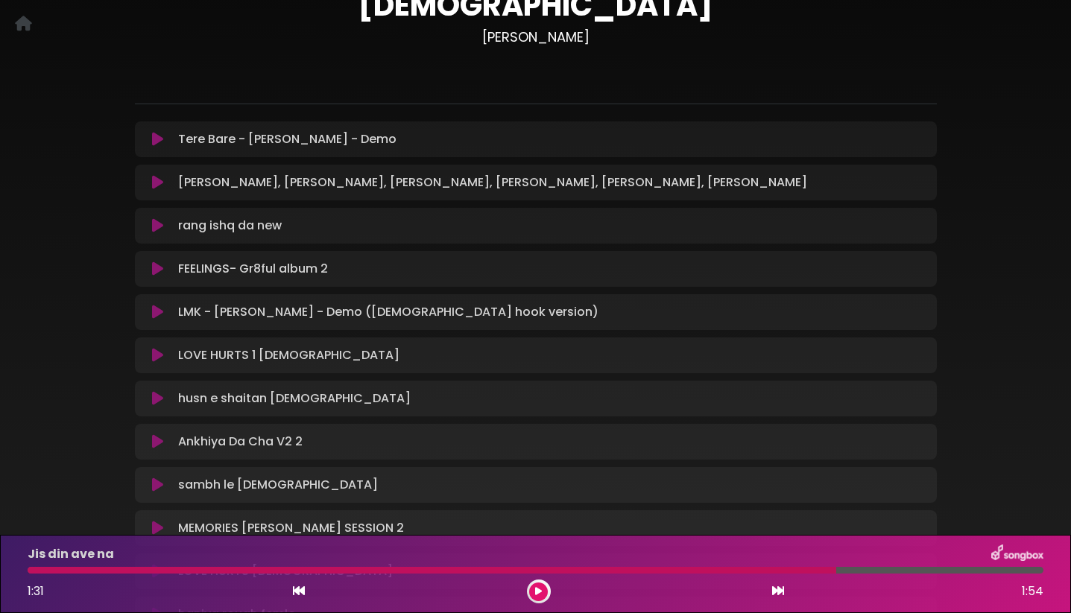
scroll to position [109, 0]
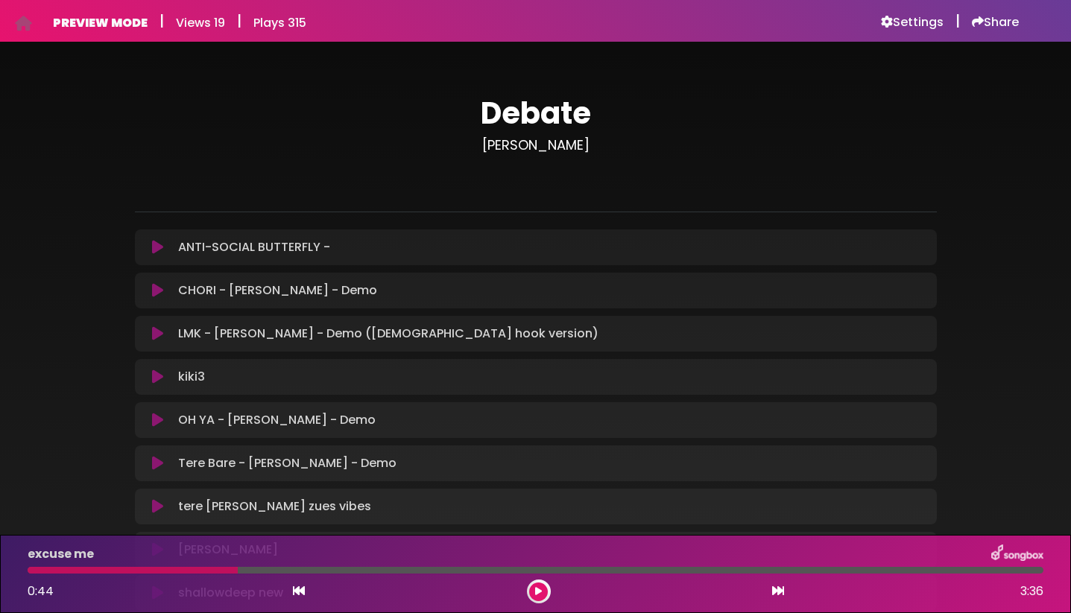
scroll to position [113, 0]
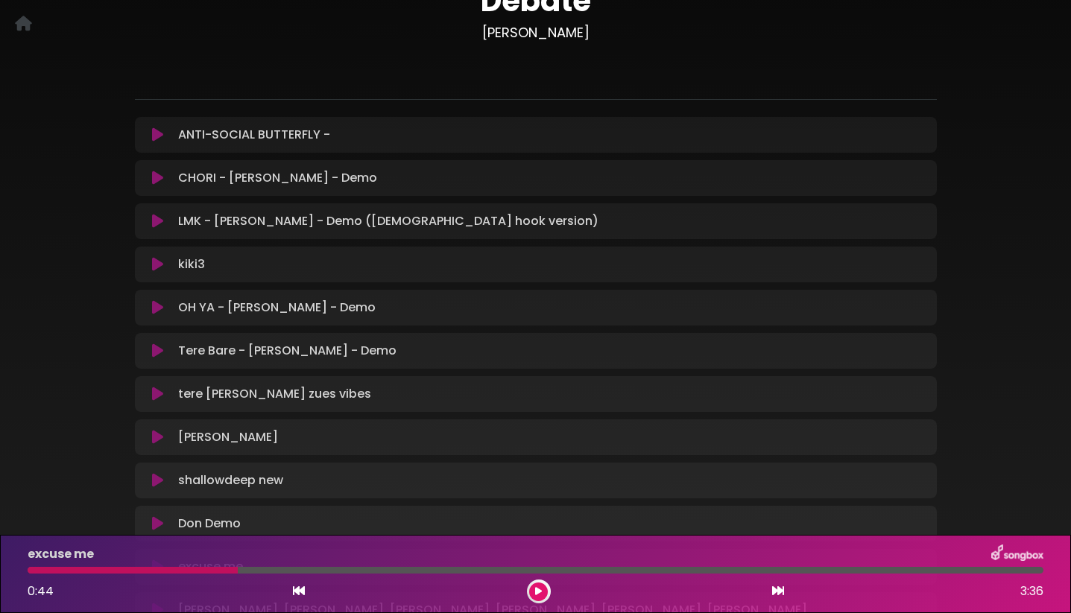
click at [157, 176] on icon at bounding box center [157, 178] width 11 height 15
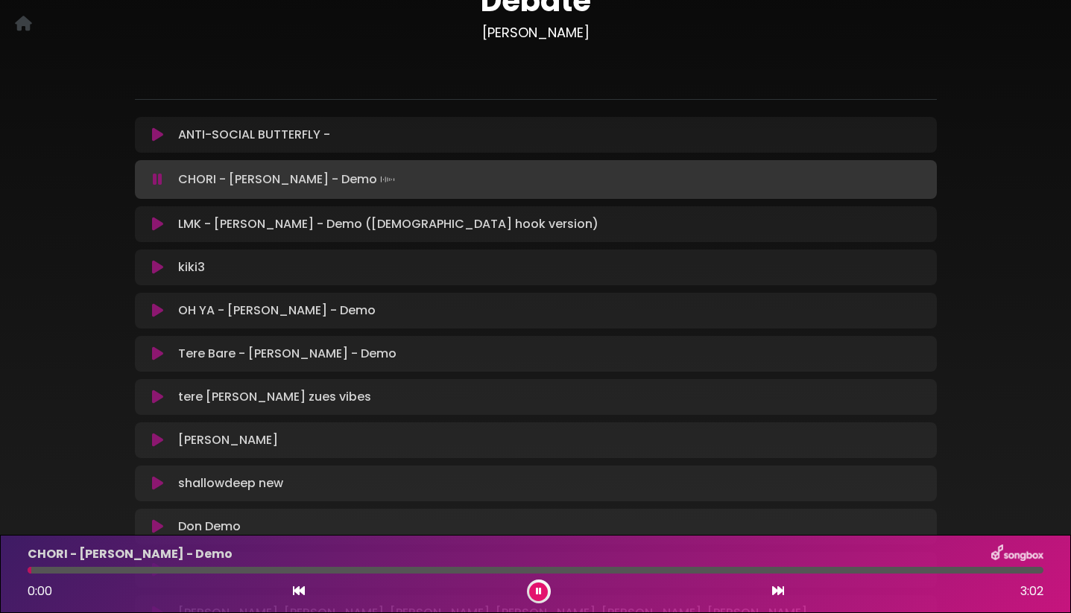
click at [157, 176] on icon at bounding box center [158, 179] width 10 height 15
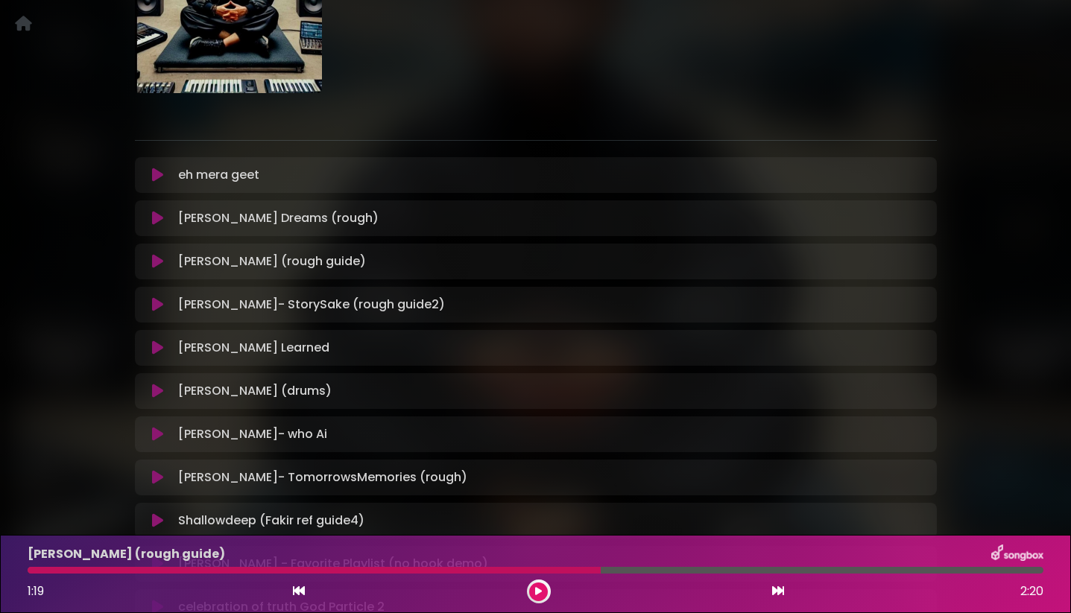
scroll to position [186, 0]
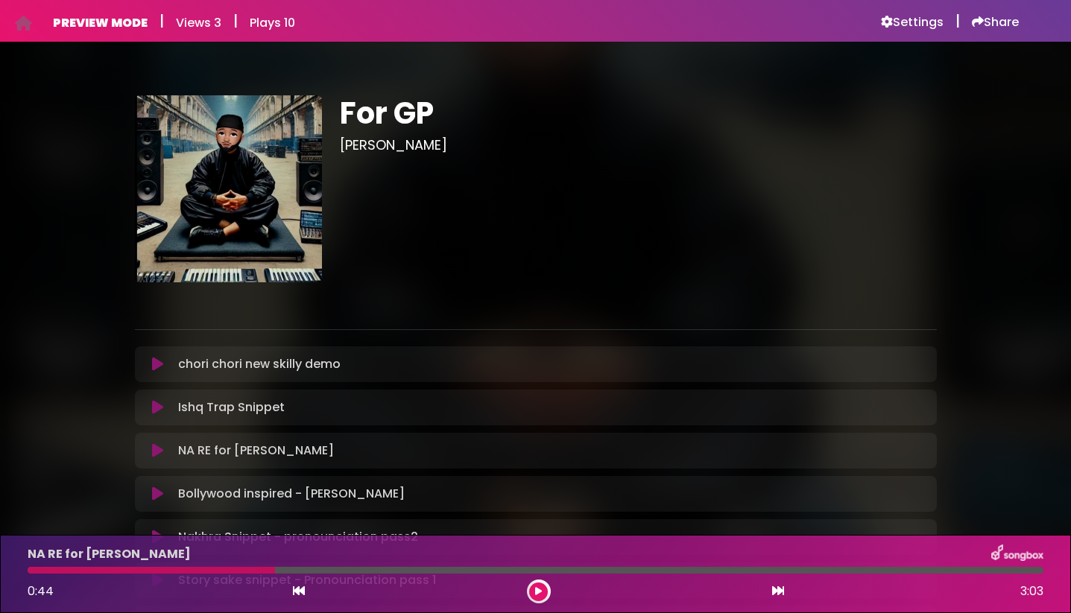
scroll to position [127, 0]
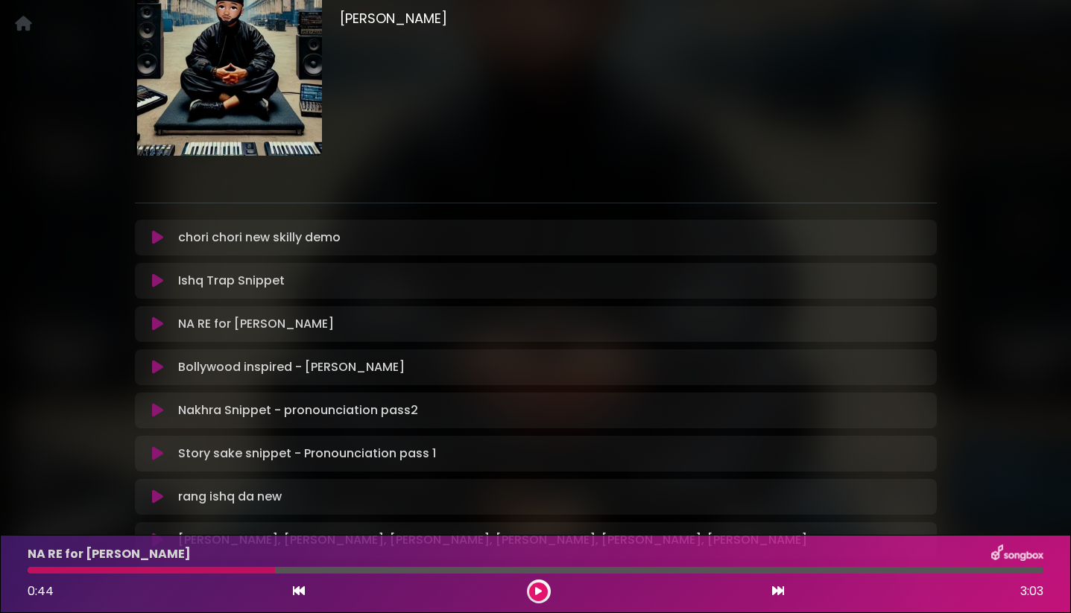
click at [158, 230] on icon at bounding box center [157, 237] width 11 height 15
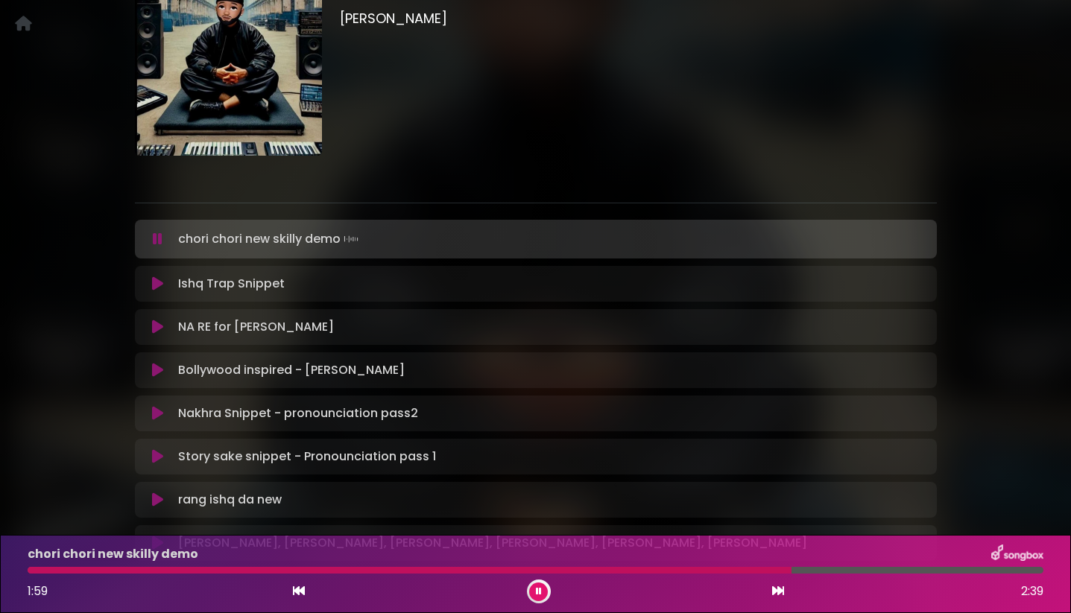
click at [154, 232] on icon at bounding box center [158, 239] width 10 height 15
